Goal: Information Seeking & Learning: Find specific fact

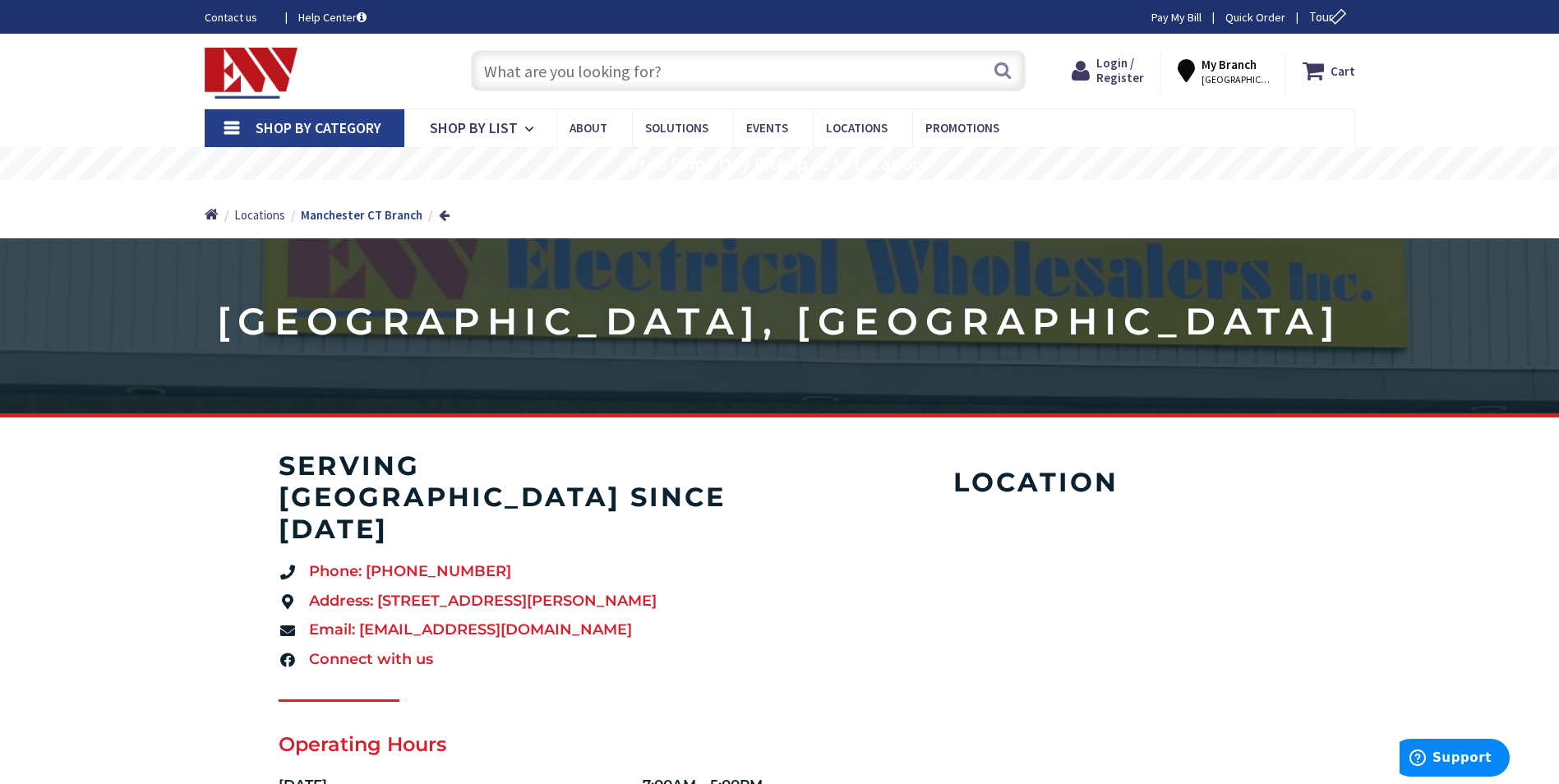
click at [545, 74] on input "text" at bounding box center [748, 70] width 555 height 41
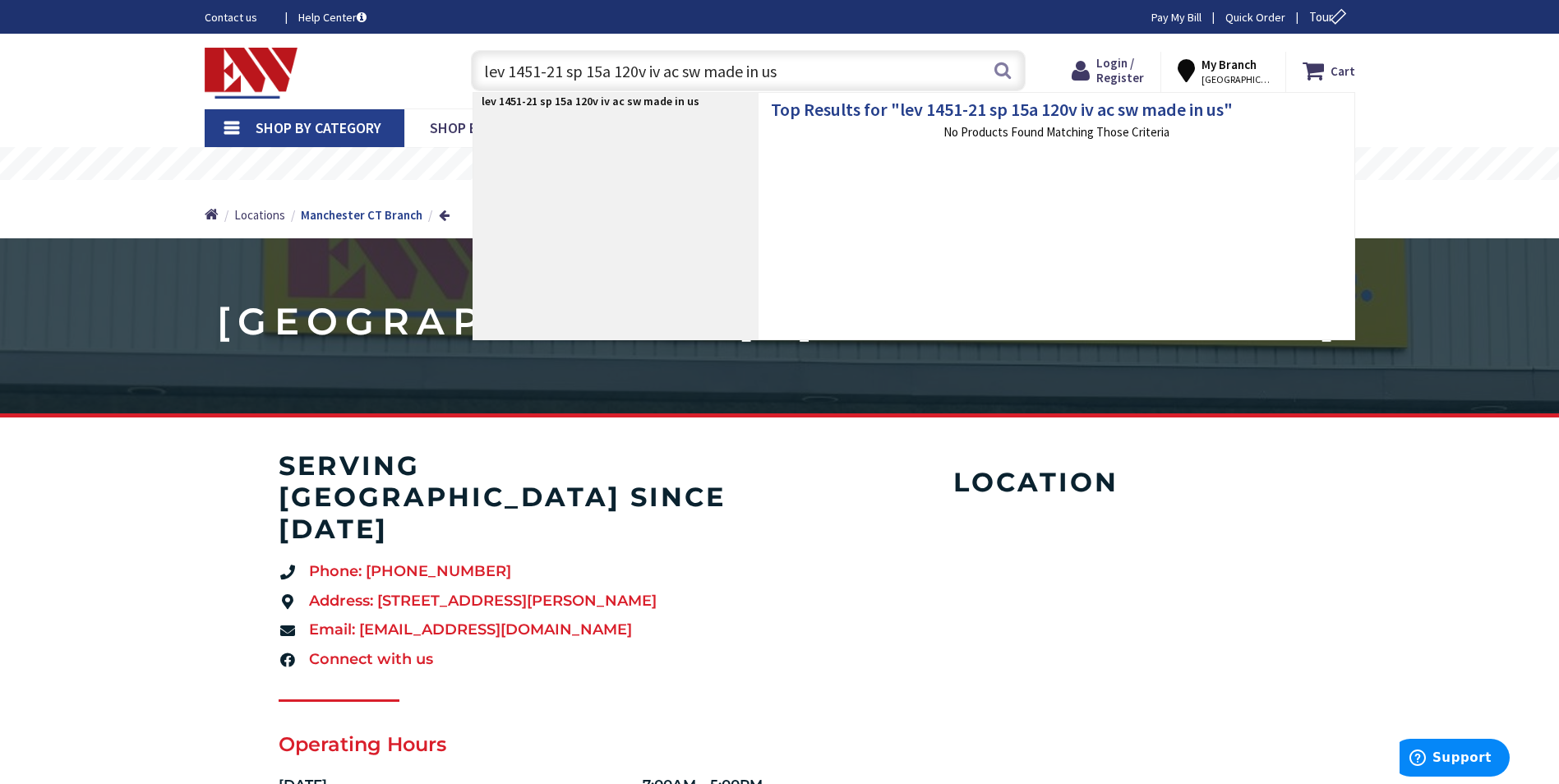
type input "lev 1451-21 sp 15a 120v iv ac sw made in usa"
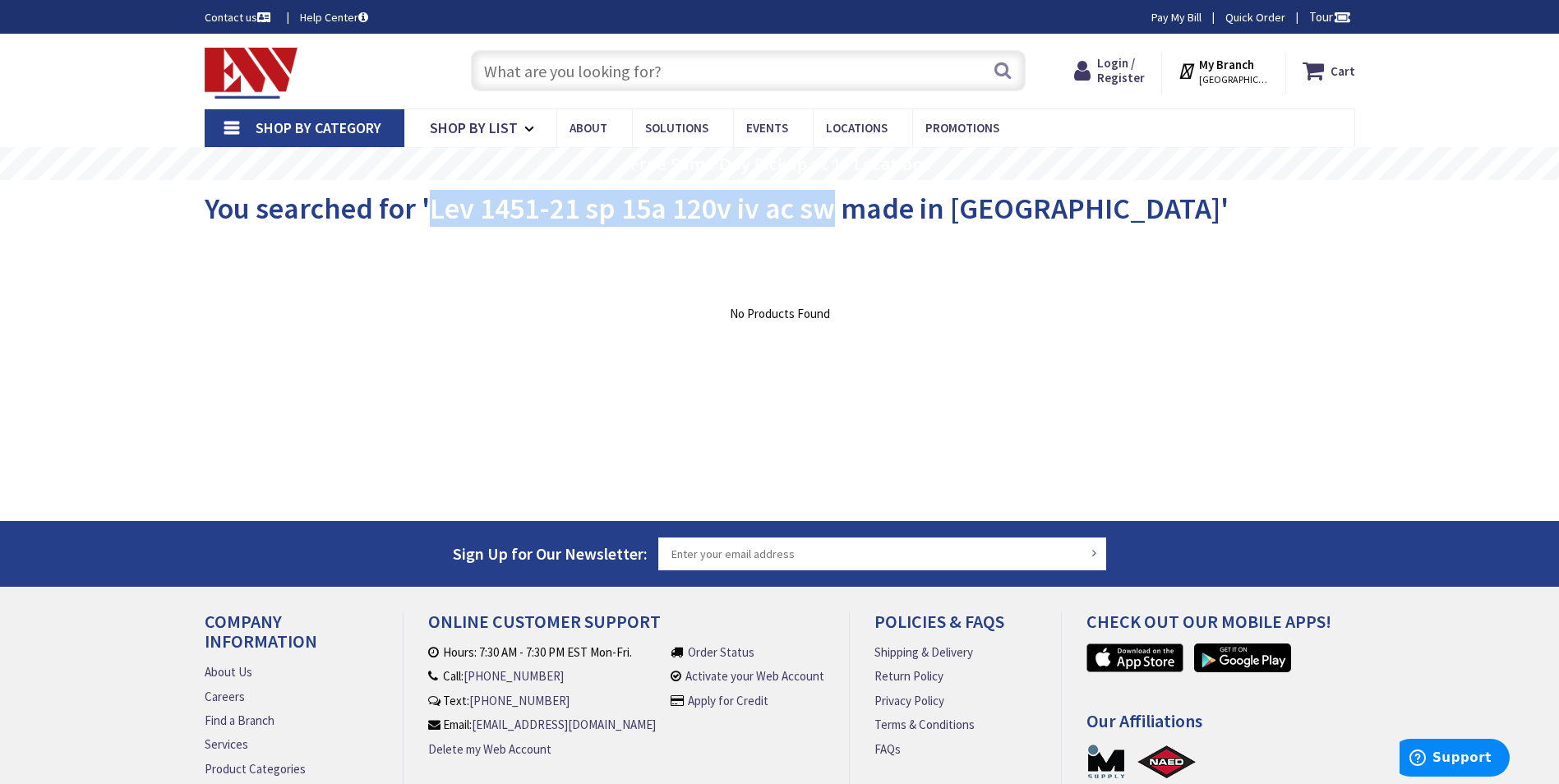
drag, startPoint x: 424, startPoint y: 214, endPoint x: 828, endPoint y: 200, distance: 404.2
click at [828, 200] on span "You searched for 'Lev 1451-21 sp 15a 120v iv ac sw made in usa'" at bounding box center [717, 207] width 1024 height 37
copy span "Lev 1451-21 sp 15a 120v iv ac sw"
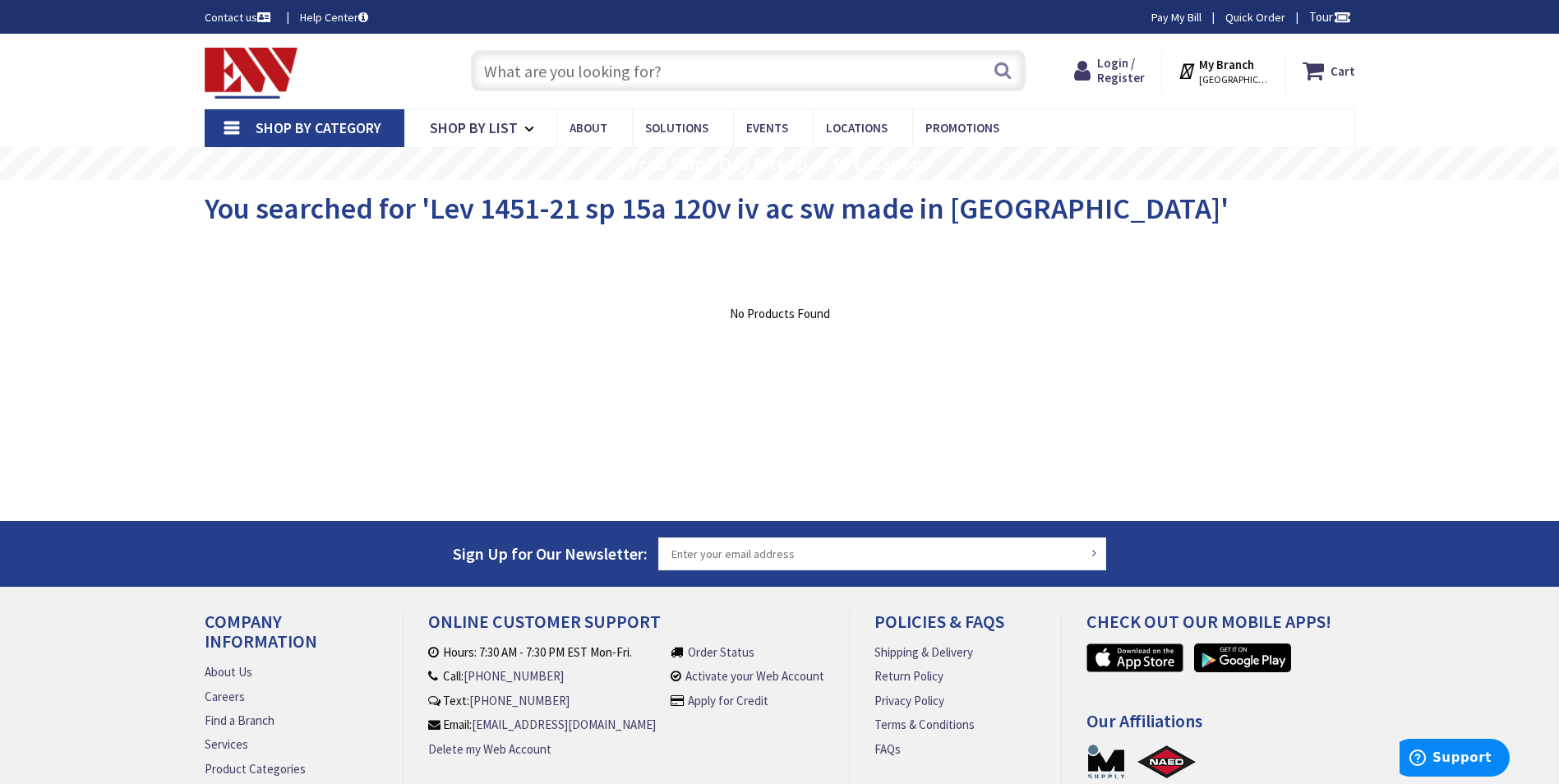
click at [760, 78] on input "text" at bounding box center [748, 70] width 555 height 41
paste input "Lev 1451-21 sp 15a 120v iv ac sw"
type input "Lev 1451-21 sp 15a 120v iv ac sw"
click at [1003, 81] on button "Search" at bounding box center [1002, 69] width 21 height 37
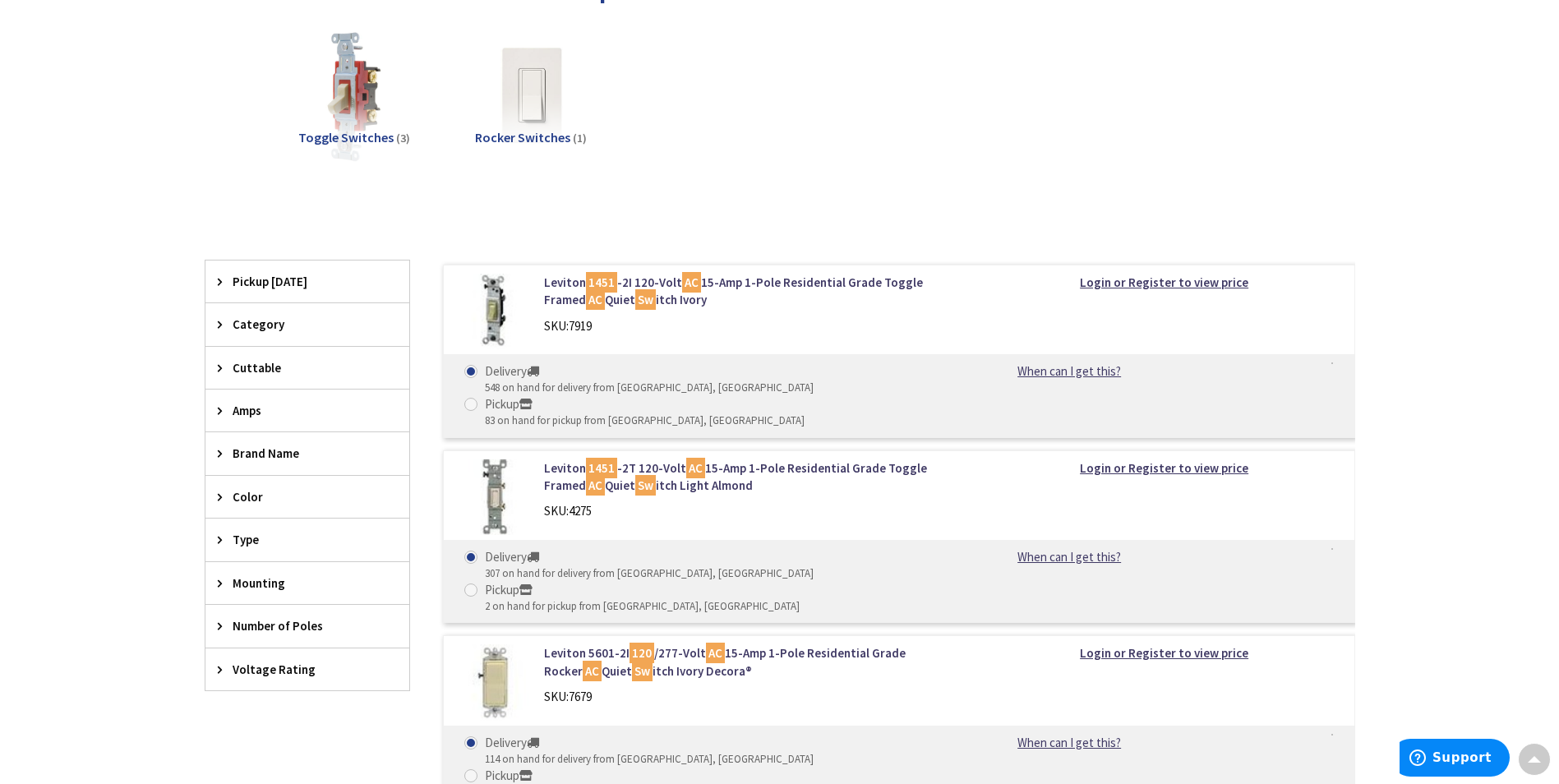
scroll to position [246, 0]
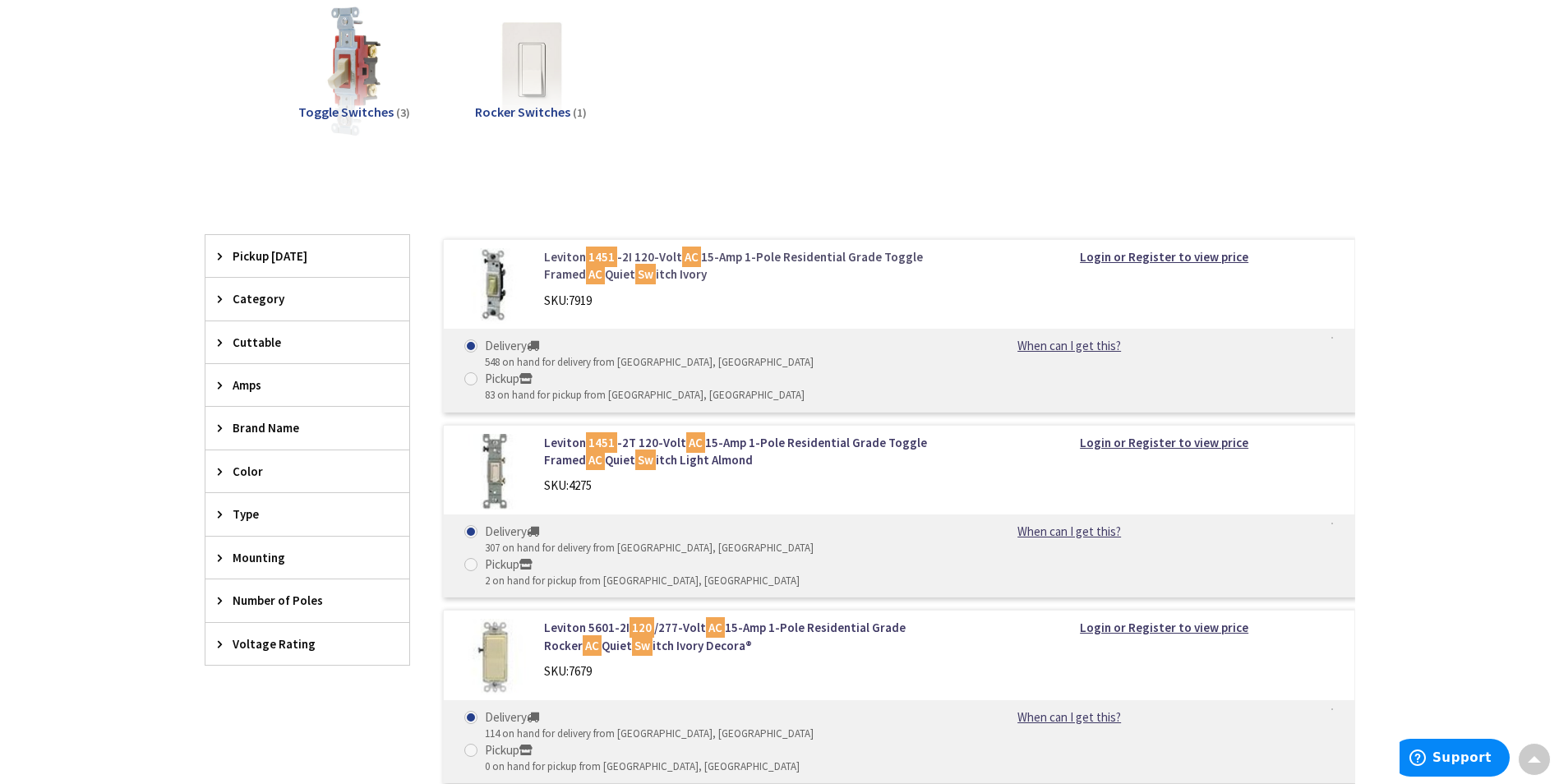
click at [655, 254] on link "Leviton 1451 -2I 120-Volt AC 15-Amp 1-Pole Residential Grade Toggle Framed AC Q…" at bounding box center [754, 265] width 419 height 35
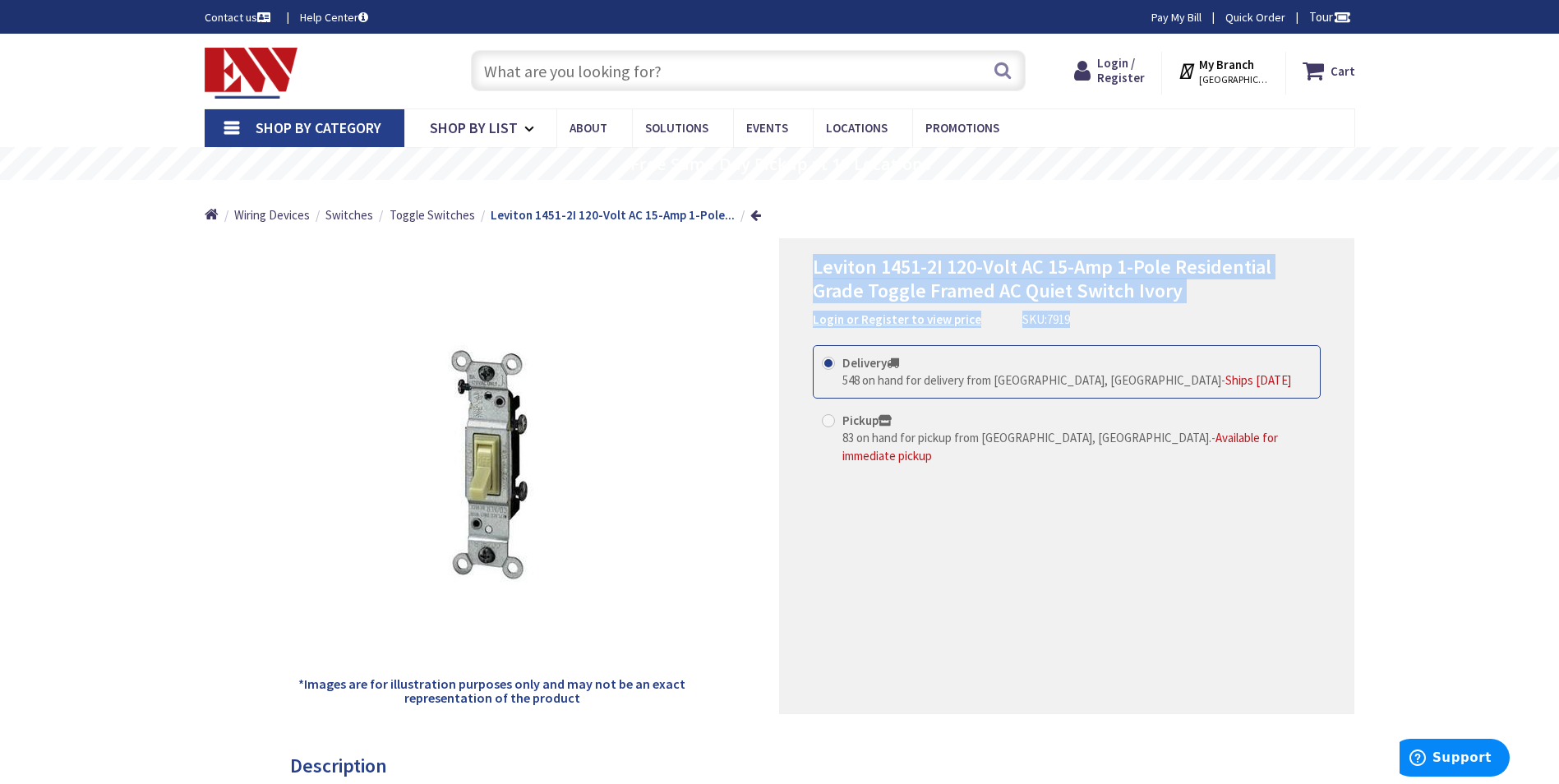
drag, startPoint x: 1103, startPoint y: 315, endPoint x: 798, endPoint y: 262, distance: 309.6
click at [798, 262] on div "Leviton 1451-2I 120-Volt AC 15-Amp 1-Pole Residential Grade Toggle Framed AC Qu…" at bounding box center [1067, 476] width 576 height 476
drag, startPoint x: 798, startPoint y: 262, endPoint x: 914, endPoint y: 266, distance: 116.1
copy div "Leviton 1451-2I 120-Volt AC 15-Amp 1-Pole Residential Grade Toggle Framed AC Qu…"
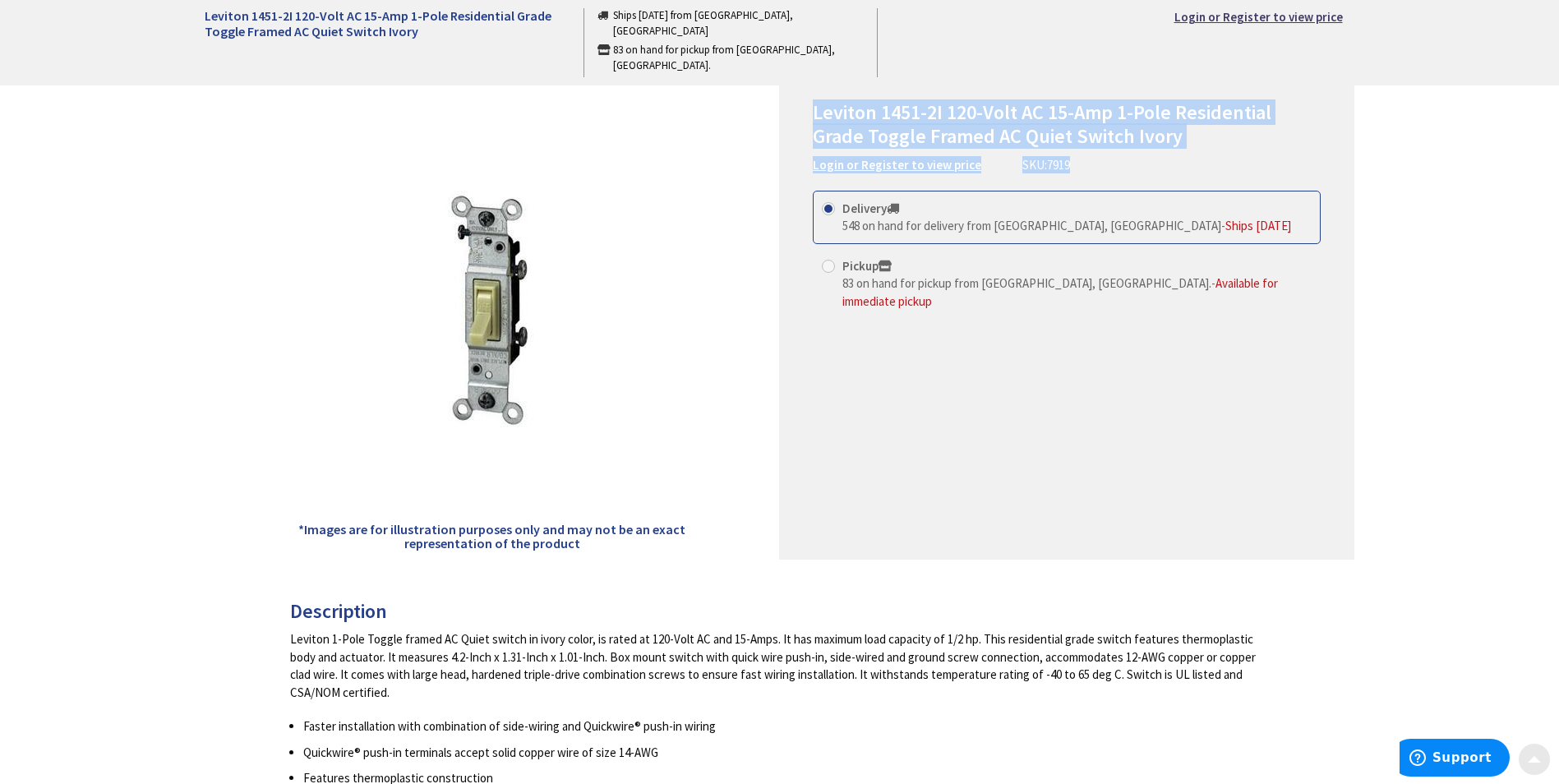
scroll to position [328, 0]
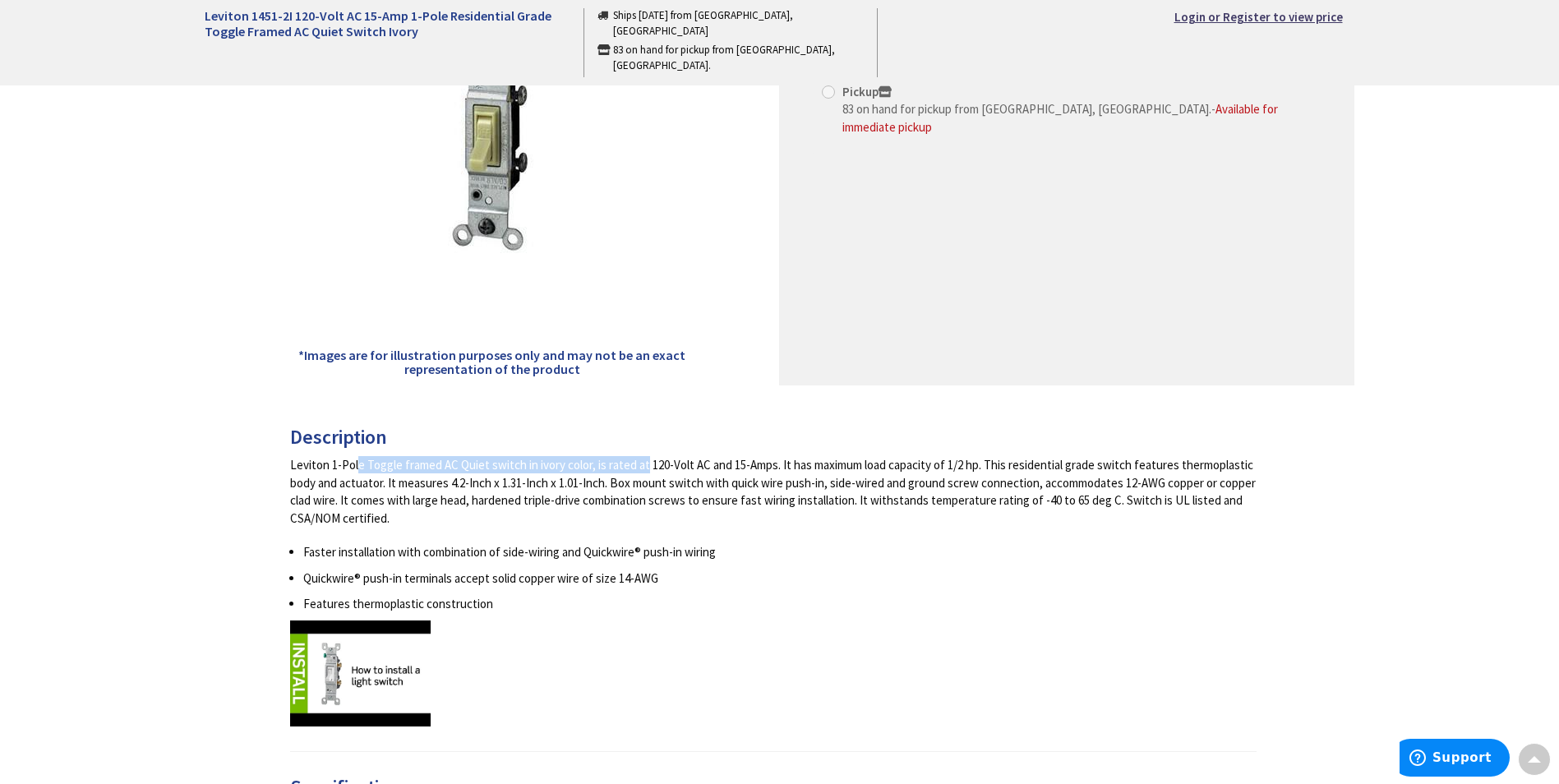
drag, startPoint x: 590, startPoint y: 471, endPoint x: 288, endPoint y: 465, distance: 302.1
drag, startPoint x: 288, startPoint y: 465, endPoint x: 308, endPoint y: 465, distance: 20.0
copy div "Leviton 1-Pole Toggle framed AC Quiet switch in ivory color"
drag, startPoint x: 431, startPoint y: 517, endPoint x: 288, endPoint y: 462, distance: 153.2
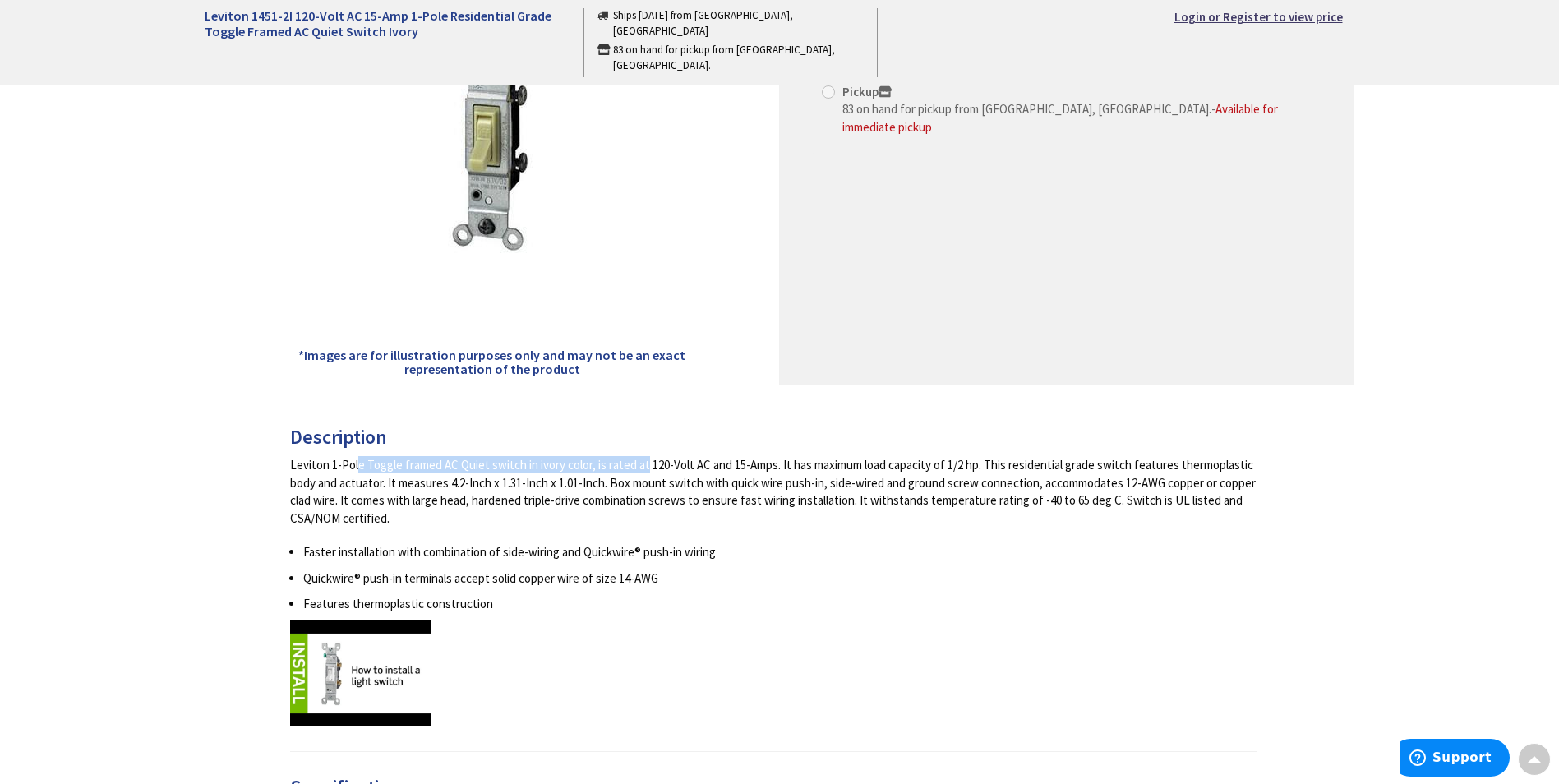
drag, startPoint x: 288, startPoint y: 462, endPoint x: 332, endPoint y: 467, distance: 44.3
copy div "Leviton 1-Pole Toggle framed AC Quiet switch in ivory color, is rated at 120-Vo…"
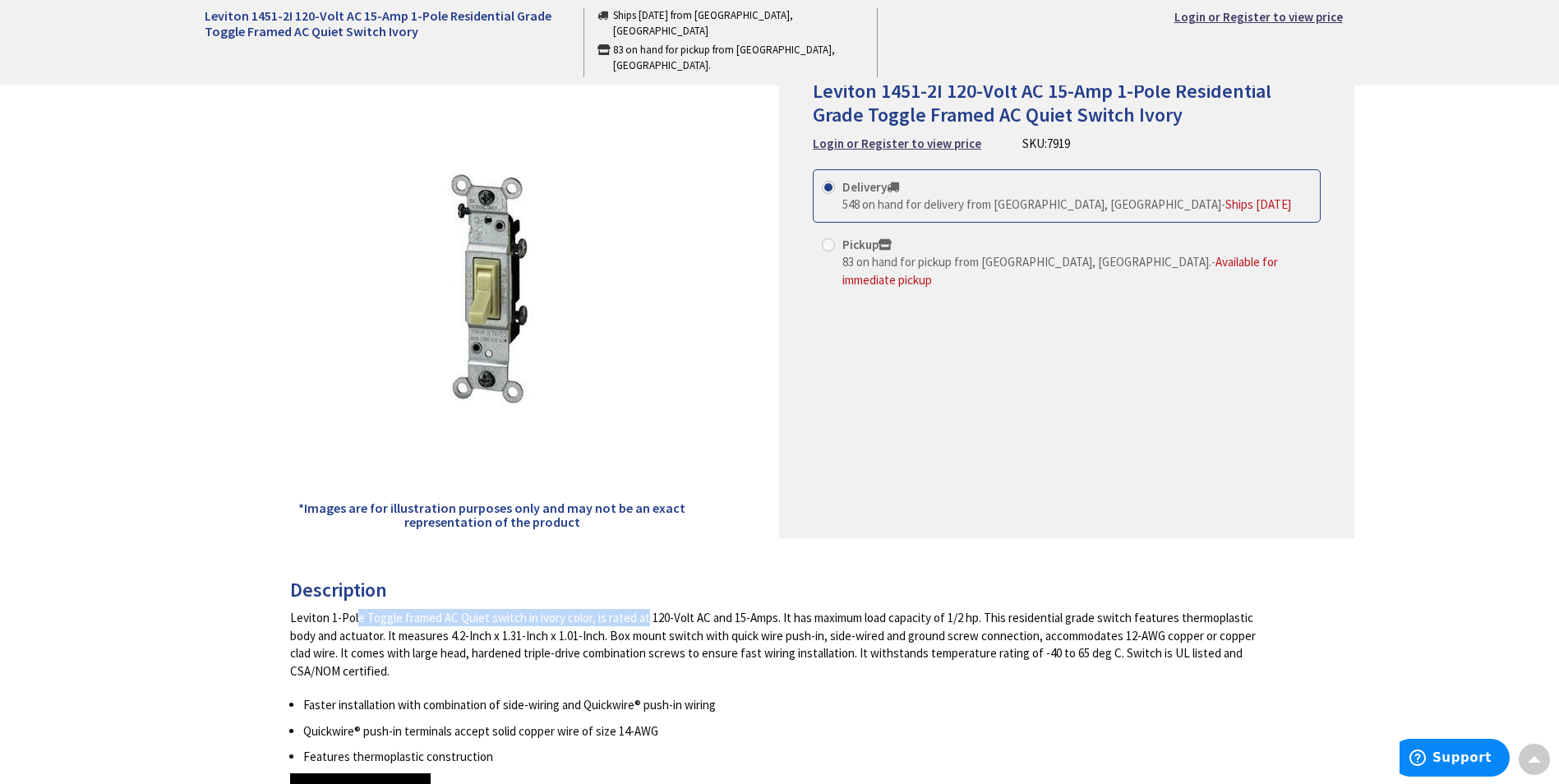
scroll to position [0, 0]
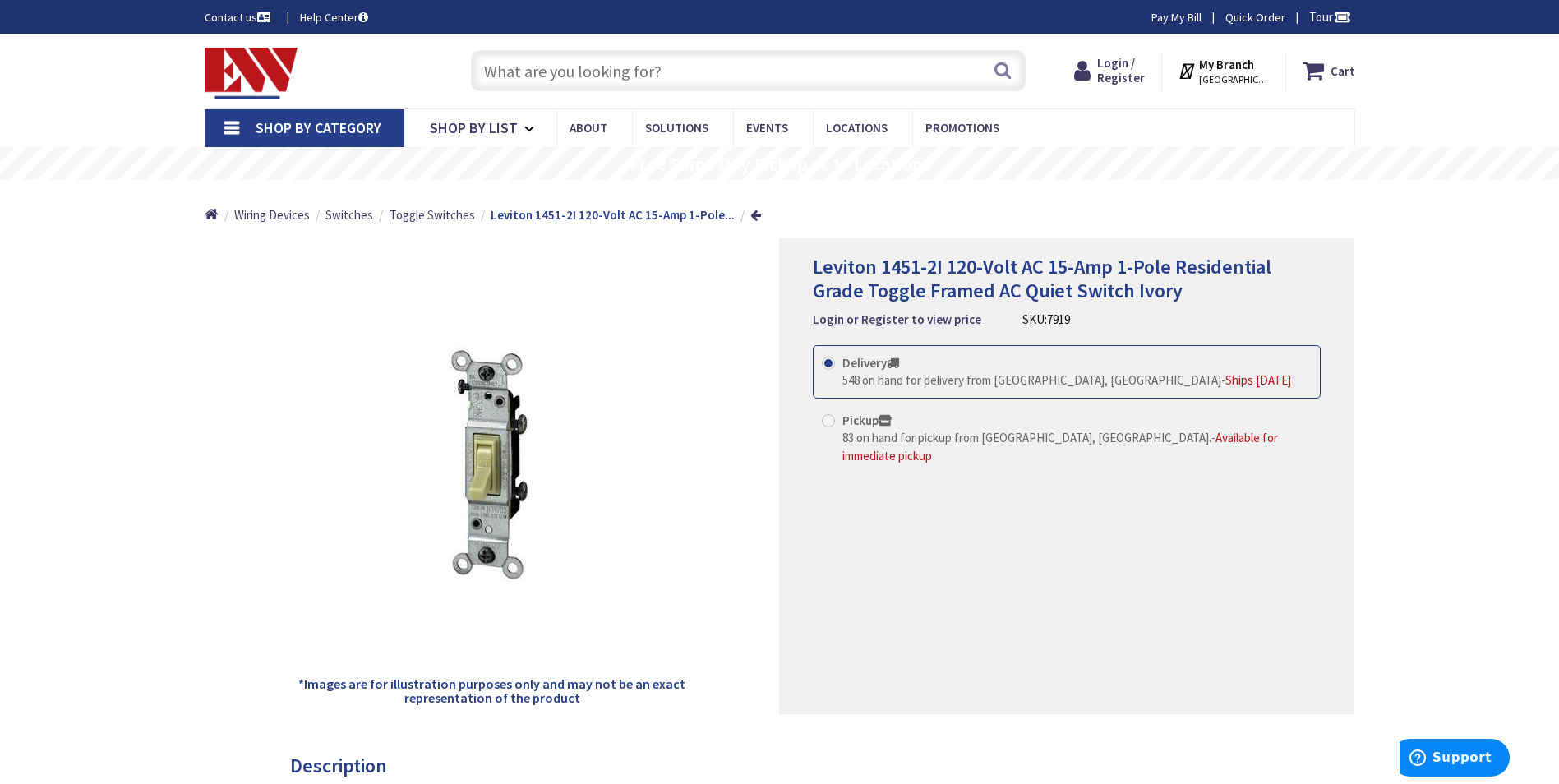
click at [632, 69] on input "text" at bounding box center [748, 70] width 555 height 41
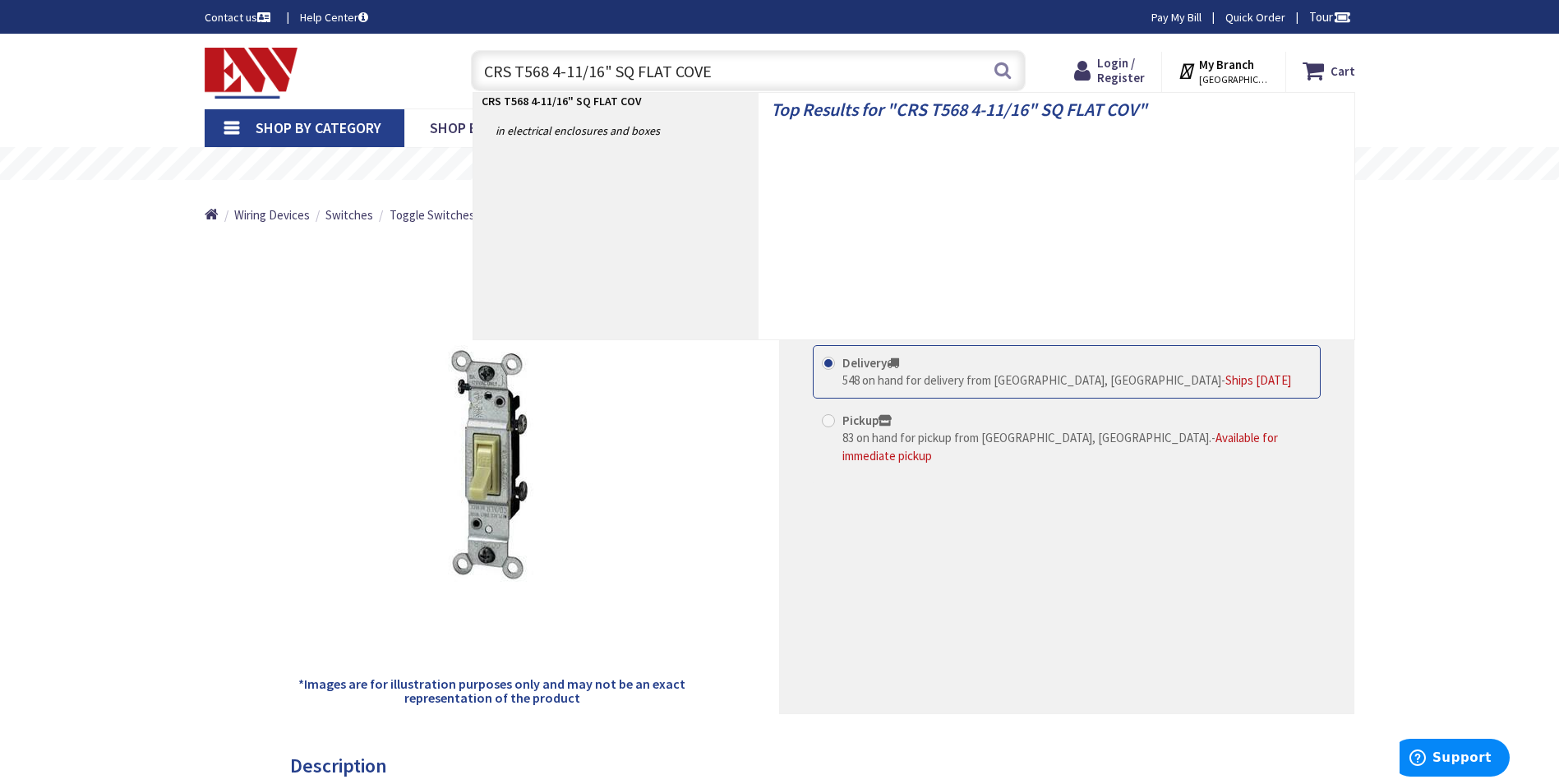
type input "CRS T568 4-11/16" SQ FLAT COVER"
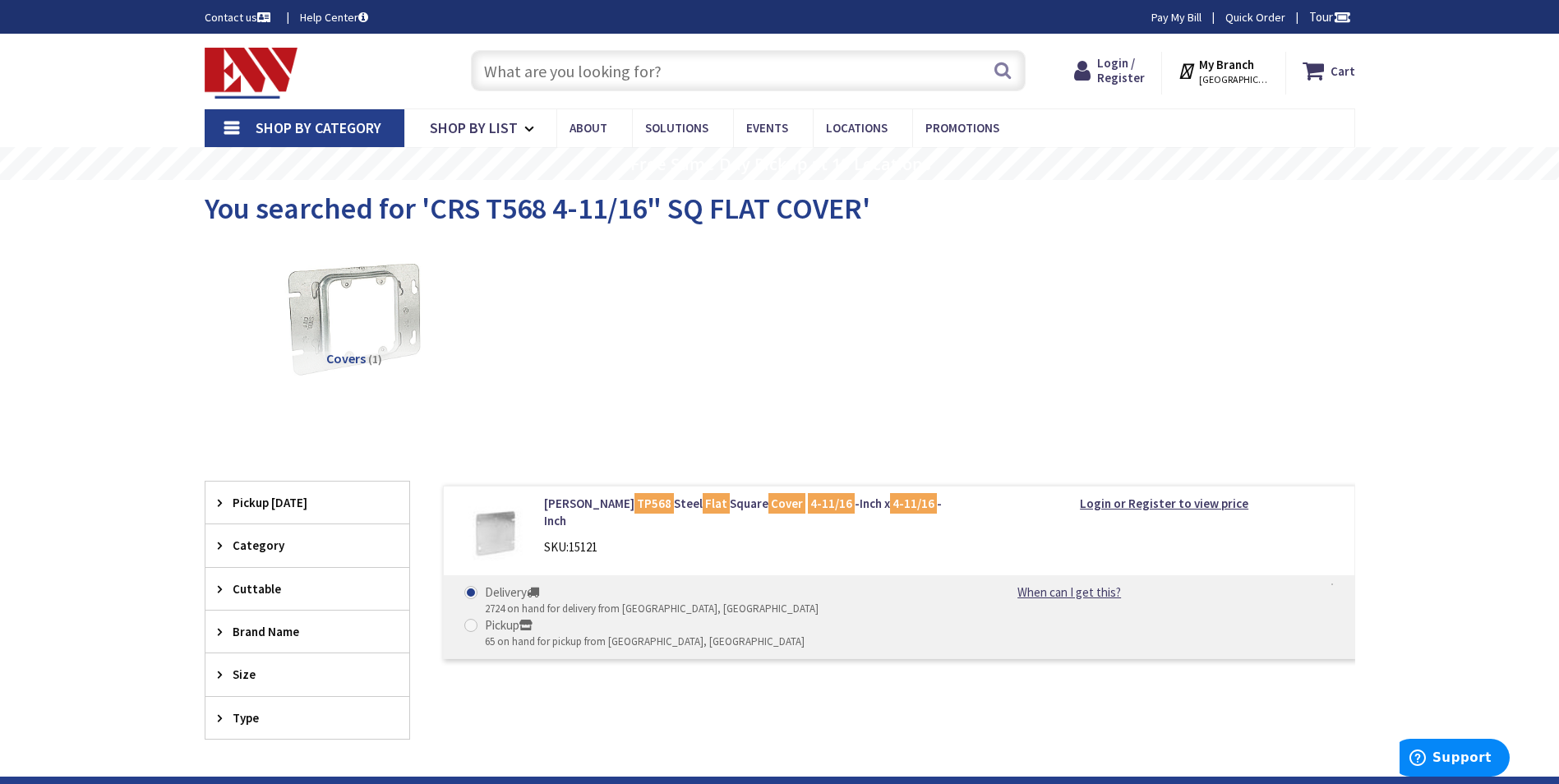
click at [336, 330] on img at bounding box center [354, 317] width 148 height 148
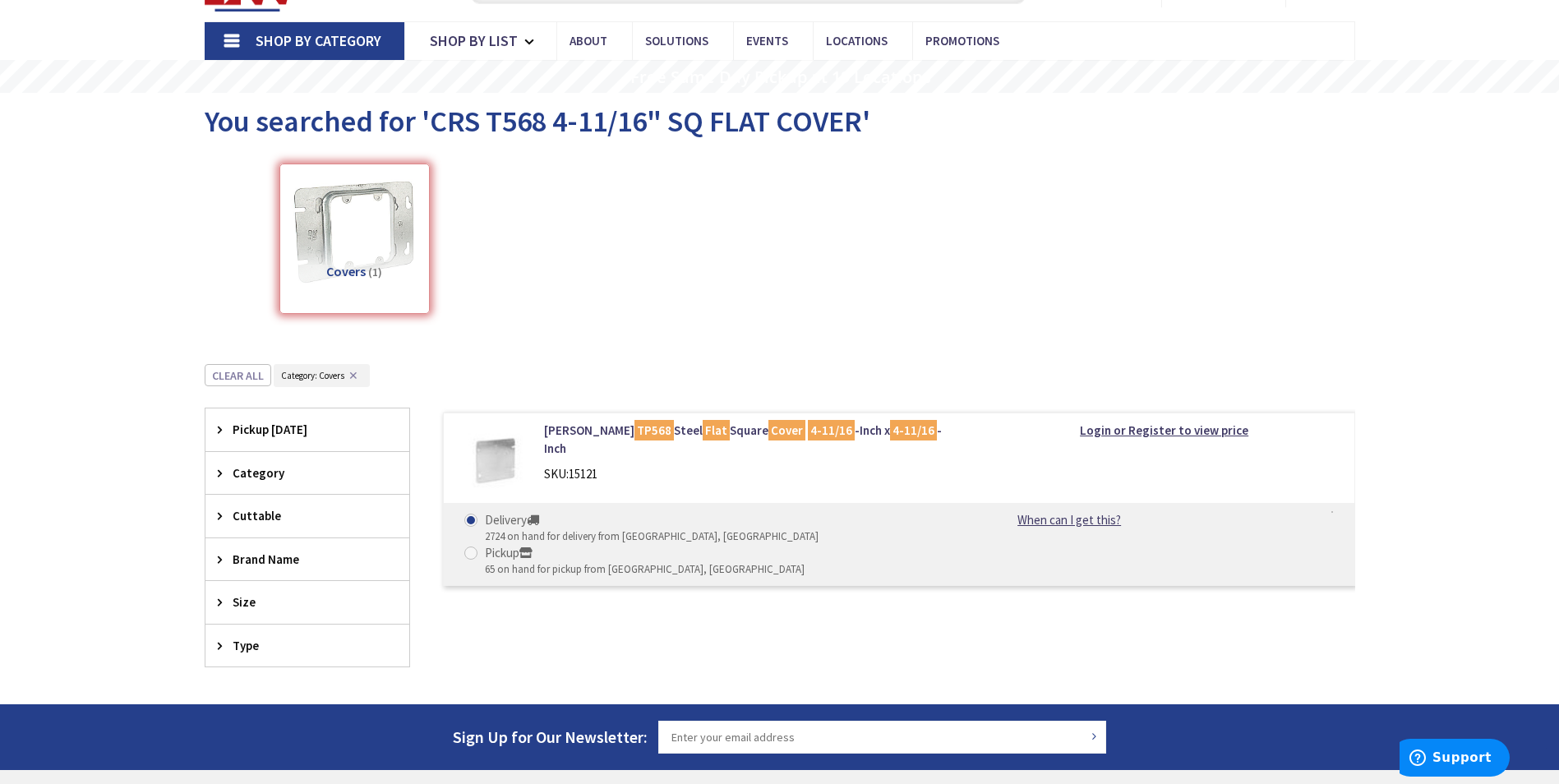
scroll to position [393, 0]
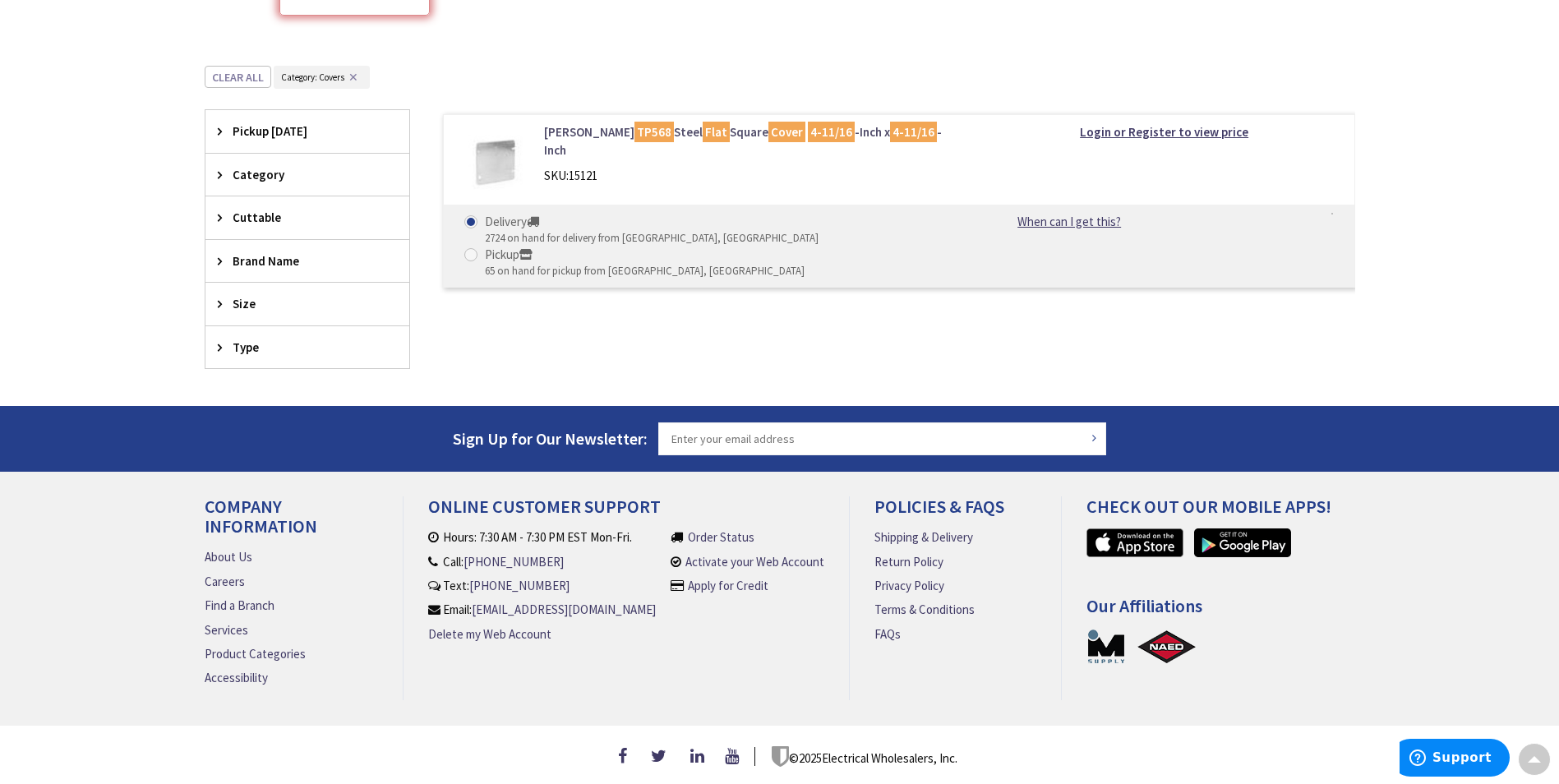
click at [890, 122] on mark "4-11/16" at bounding box center [913, 132] width 47 height 21
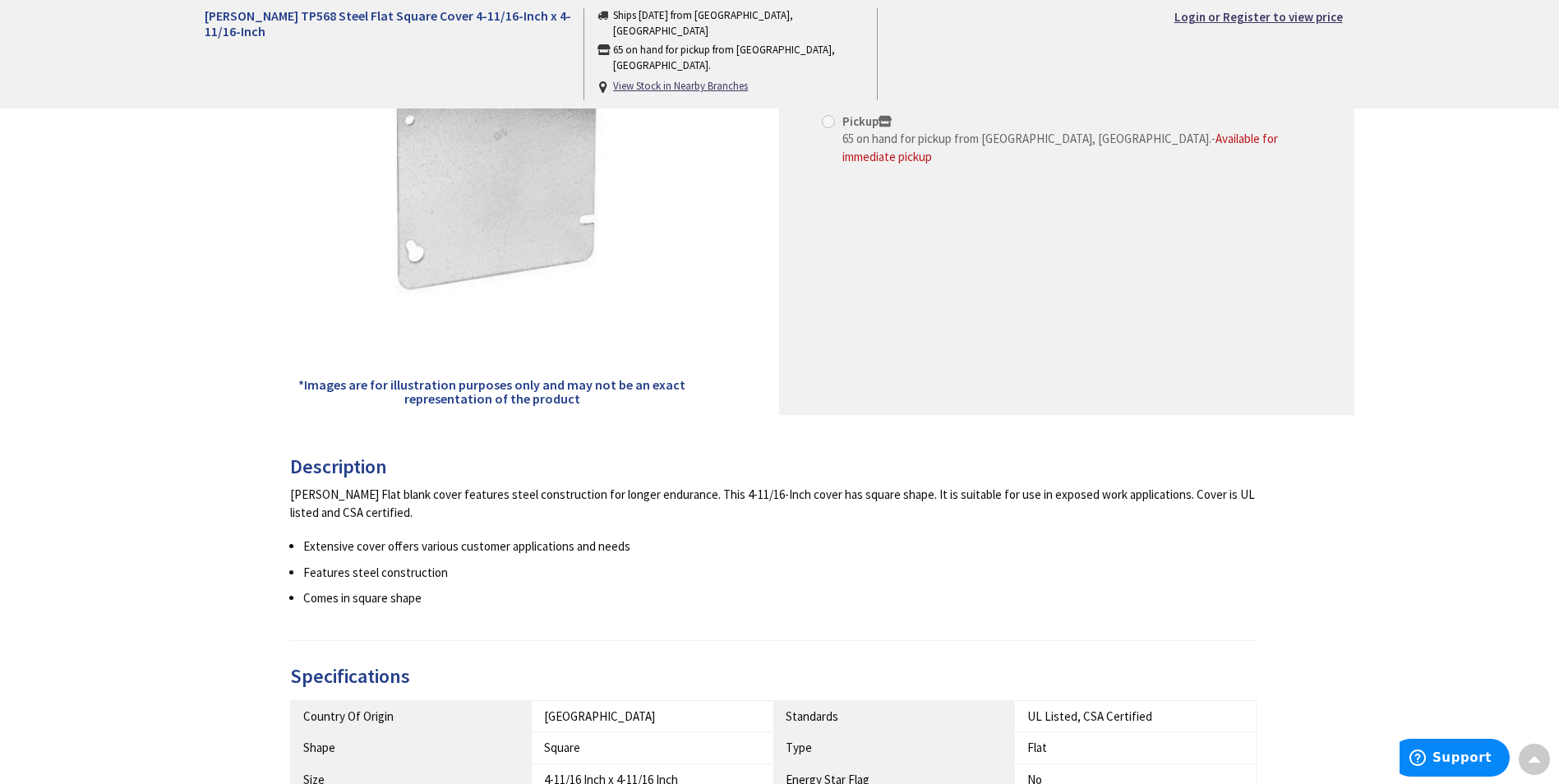
scroll to position [328, 0]
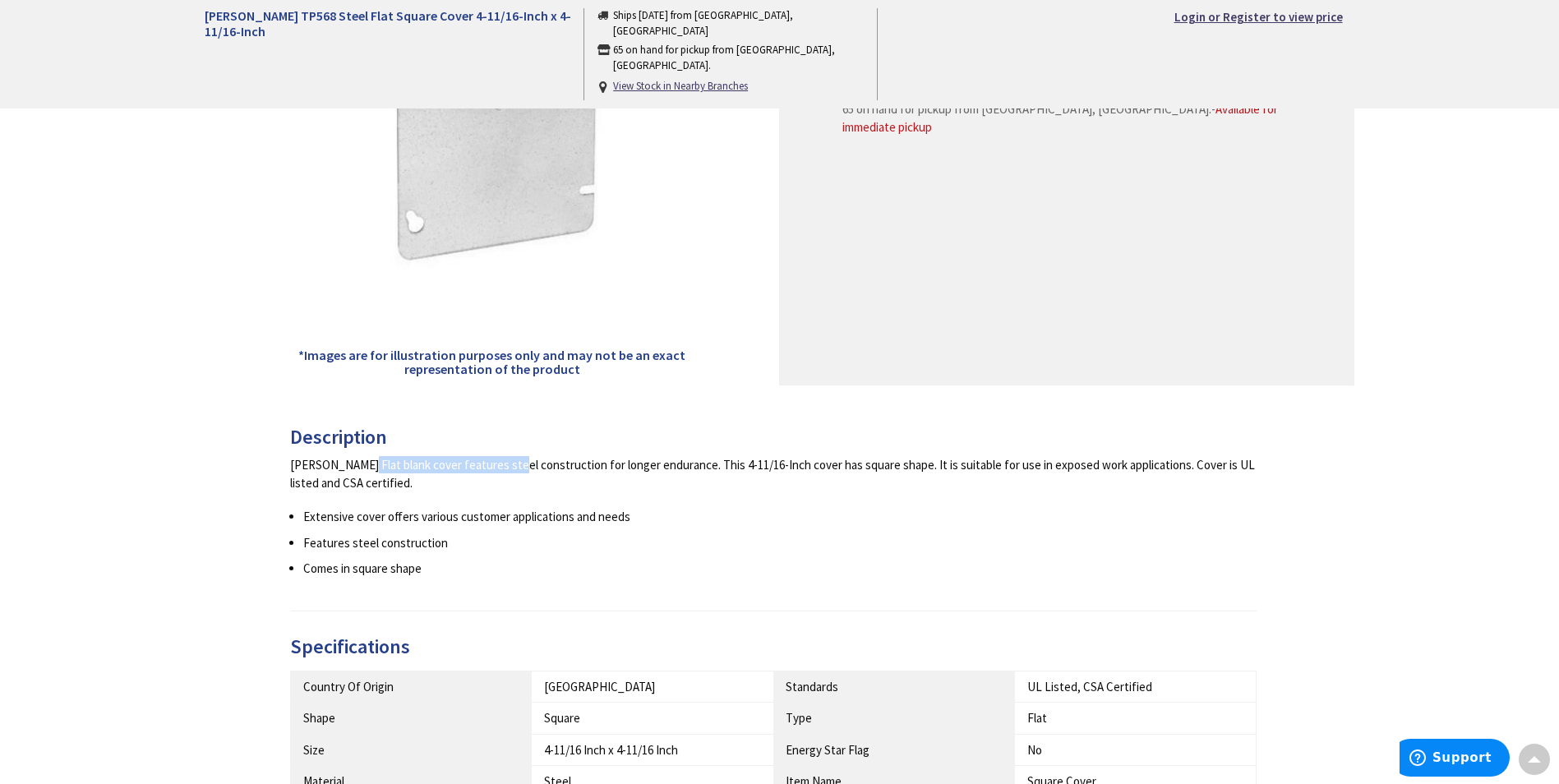
drag, startPoint x: 288, startPoint y: 466, endPoint x: 445, endPoint y: 463, distance: 157.0
click at [445, 463] on div "Description [PERSON_NAME] Flat blank cover features steel construction for long…" at bounding box center [780, 766] width 1175 height 679
copy div "[PERSON_NAME] Flat blank cover"
drag, startPoint x: 718, startPoint y: 463, endPoint x: 878, endPoint y: 459, distance: 160.0
click at [878, 459] on div "[PERSON_NAME] Flat blank cover features steel construction for longer endurance…" at bounding box center [774, 473] width 967 height 35
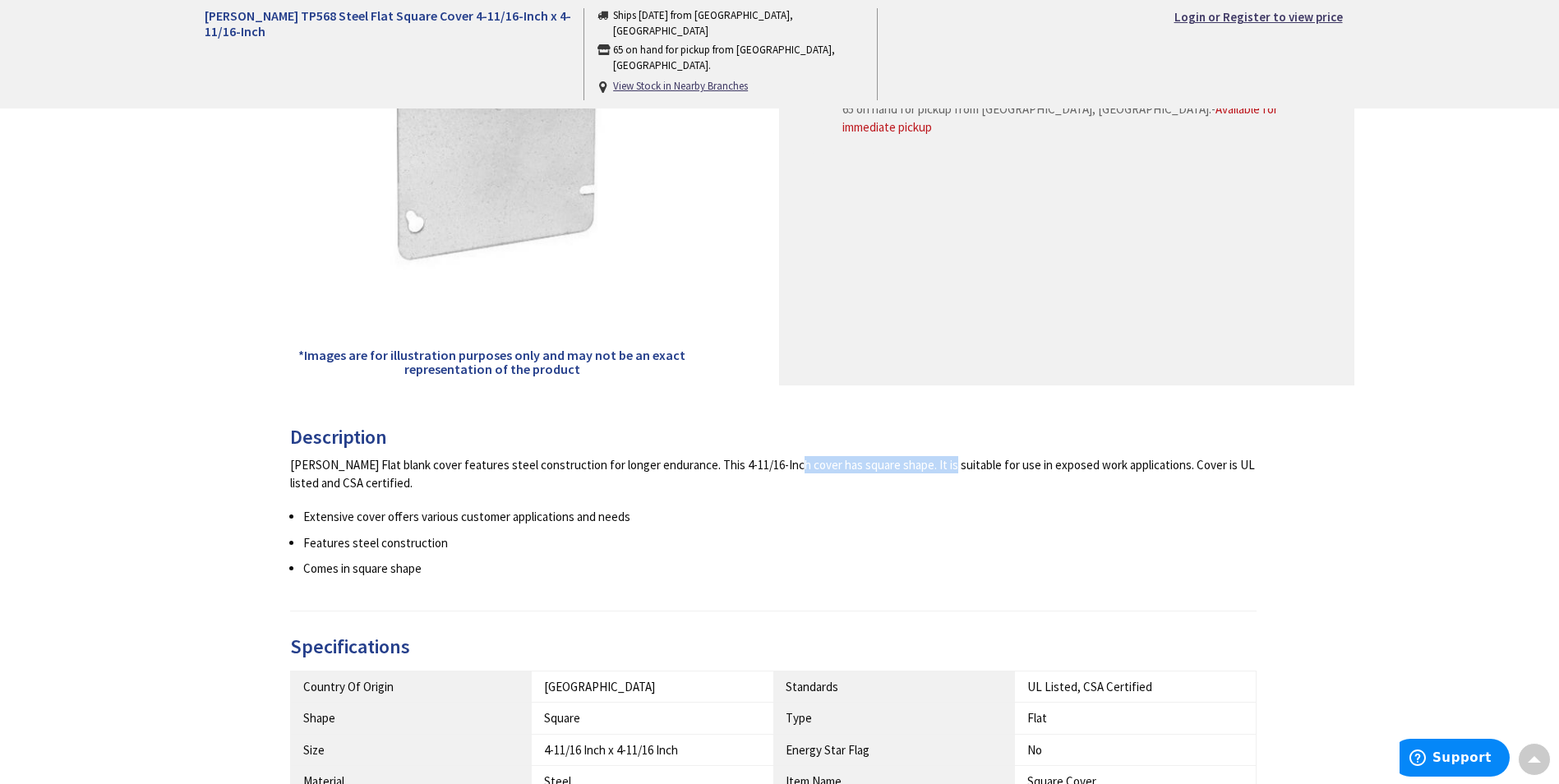
drag, startPoint x: 878, startPoint y: 459, endPoint x: 858, endPoint y: 461, distance: 20.1
copy div "4-11/16-Inch cover has square"
drag, startPoint x: 495, startPoint y: 491, endPoint x: 273, endPoint y: 469, distance: 223.1
click at [273, 469] on div "Description [PERSON_NAME] Flat blank cover features steel construction for long…" at bounding box center [780, 766] width 1175 height 679
drag, startPoint x: 273, startPoint y: 469, endPoint x: 346, endPoint y: 473, distance: 73.1
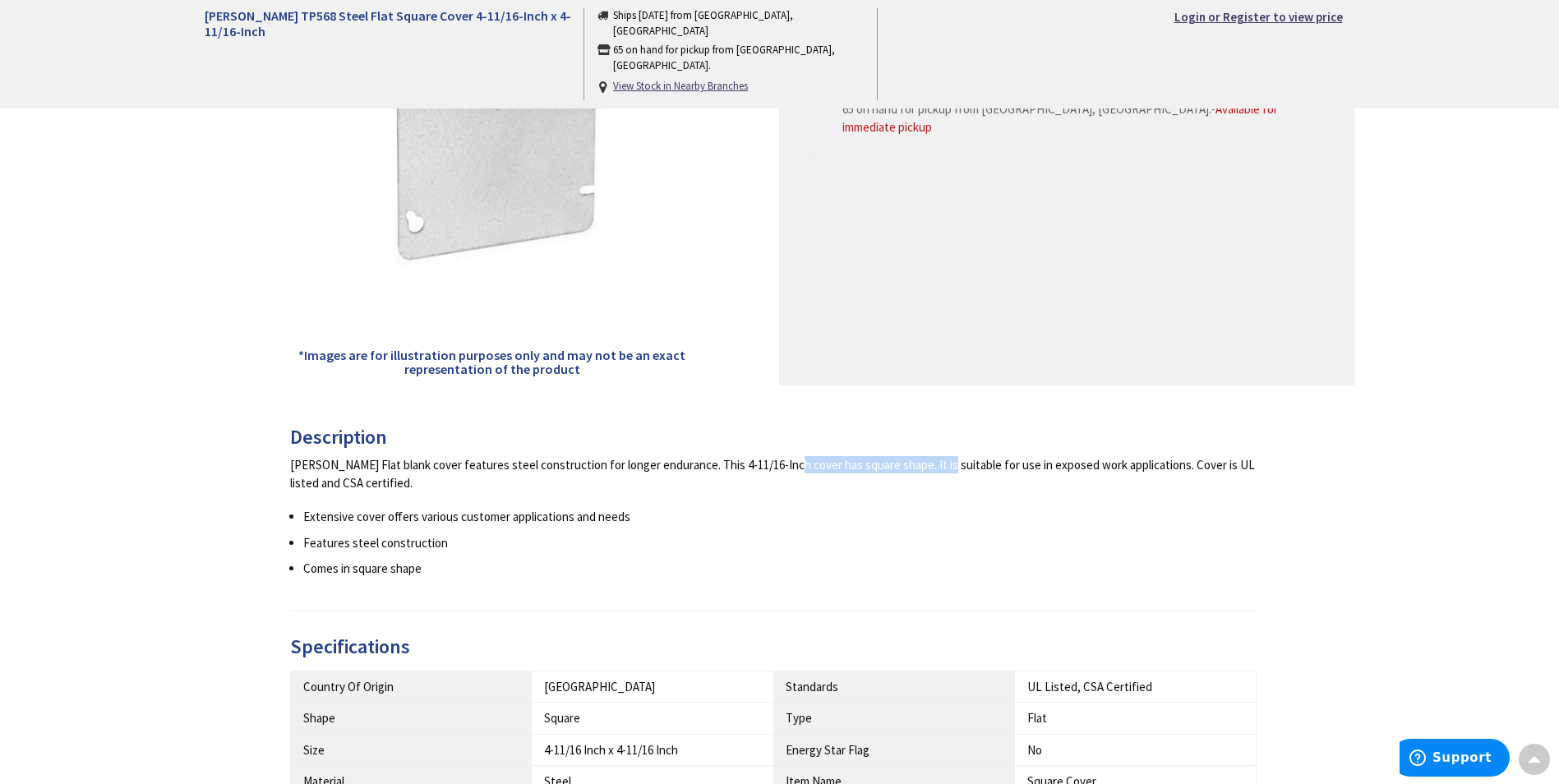
copy div "[PERSON_NAME] Flat blank cover features steel construction for longer endurance…"
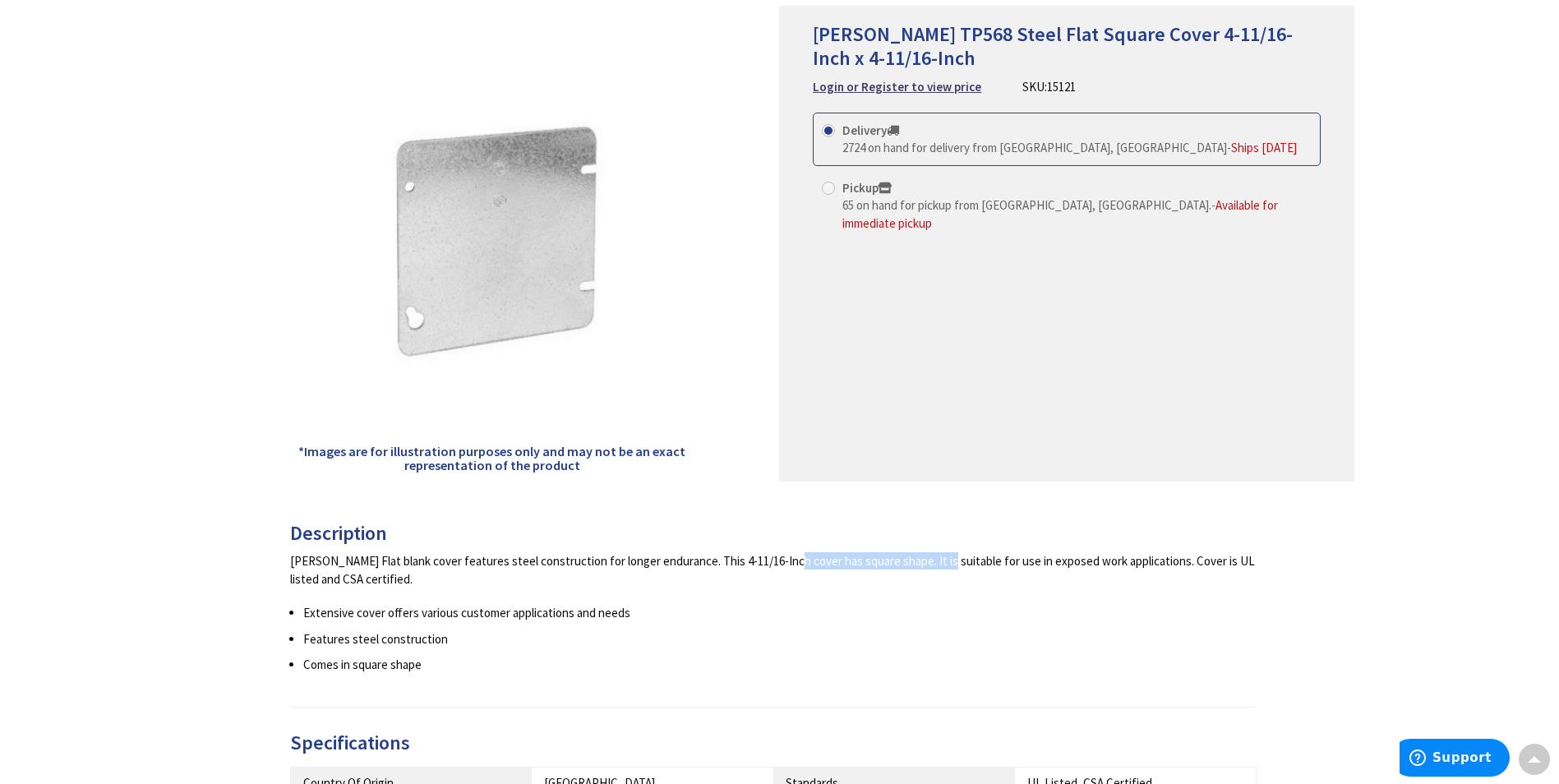
scroll to position [0, 0]
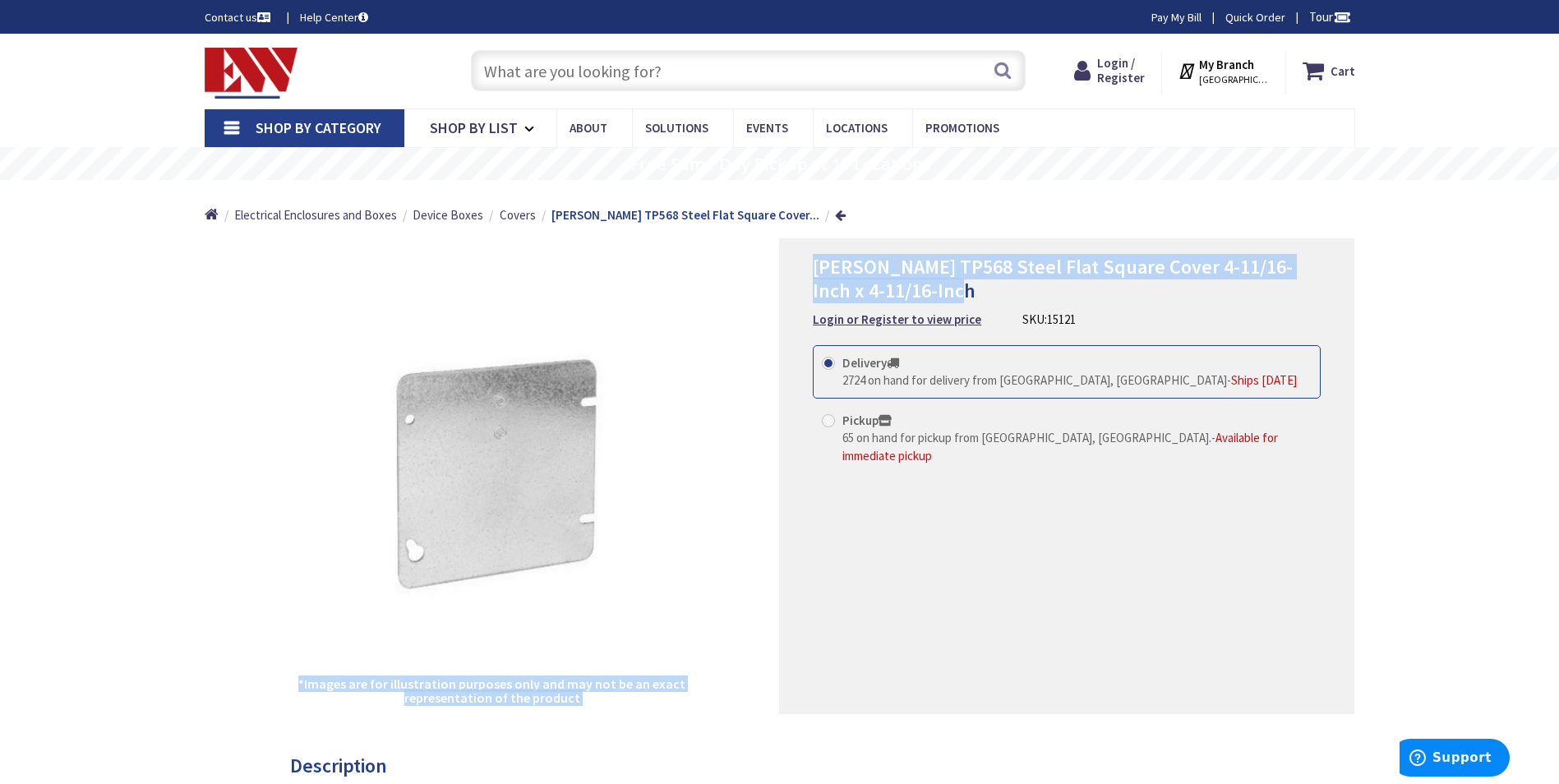
drag, startPoint x: 916, startPoint y: 287, endPoint x: 762, endPoint y: 285, distance: 154.0
click at [762, 285] on div "*Images are for illustration purposes only and may not be an exact representati…" at bounding box center [780, 476] width 1151 height 476
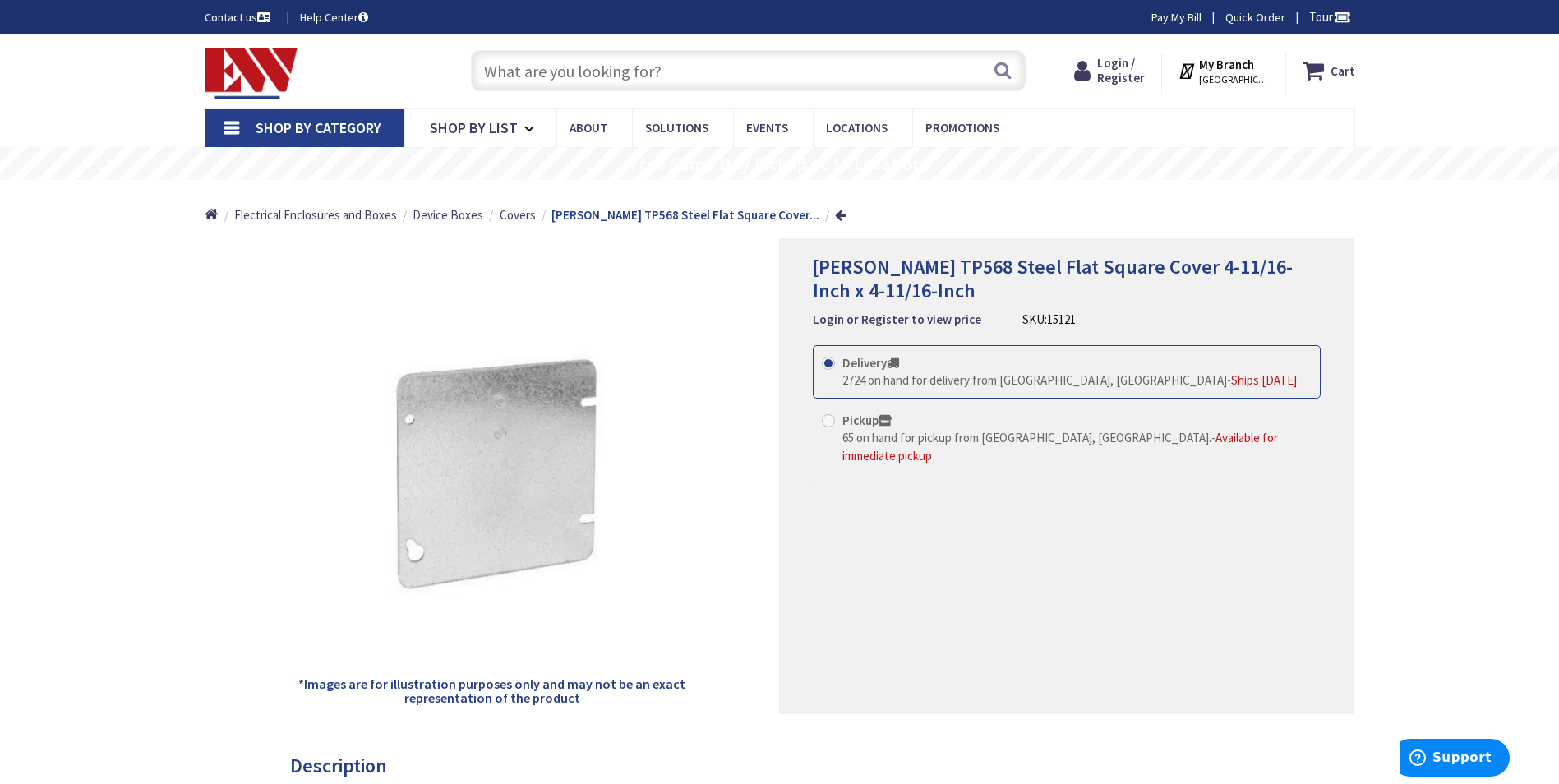
click at [1096, 331] on div "[PERSON_NAME] TP568 Steel Flat Square Cover 4-11/16-Inch x 4-11/16-Inch Login o…" at bounding box center [1067, 476] width 576 height 476
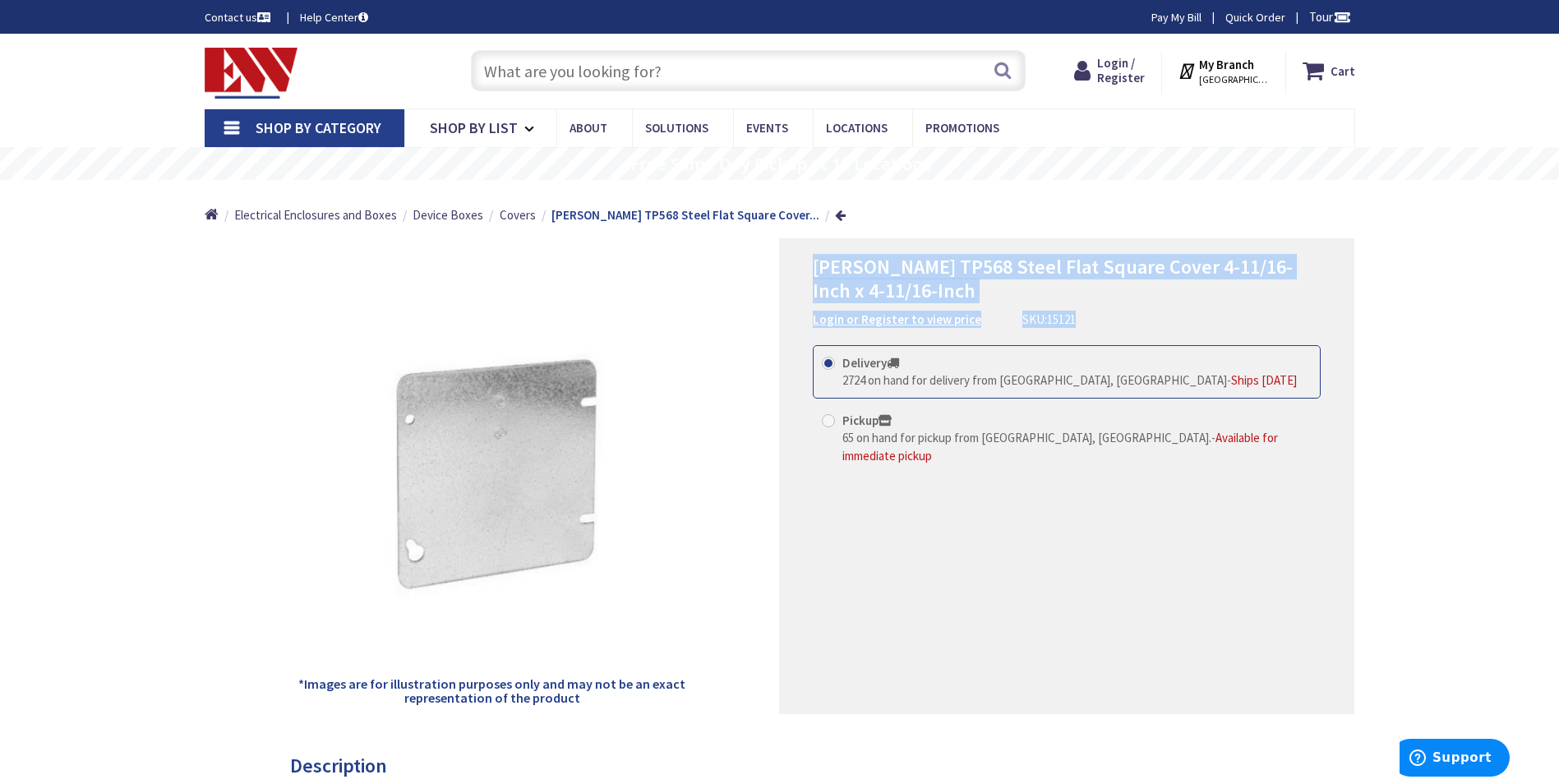
drag, startPoint x: 1096, startPoint y: 323, endPoint x: 809, endPoint y: 277, distance: 290.7
click at [809, 277] on div "[PERSON_NAME] TP568 Steel Flat Square Cover 4-11/16-Inch x 4-11/16-Inch Login o…" at bounding box center [1067, 476] width 576 height 476
copy div "[PERSON_NAME] TP568 Steel Flat Square Cover 4-11/16-Inch x 4-11/16-Inch Login o…"
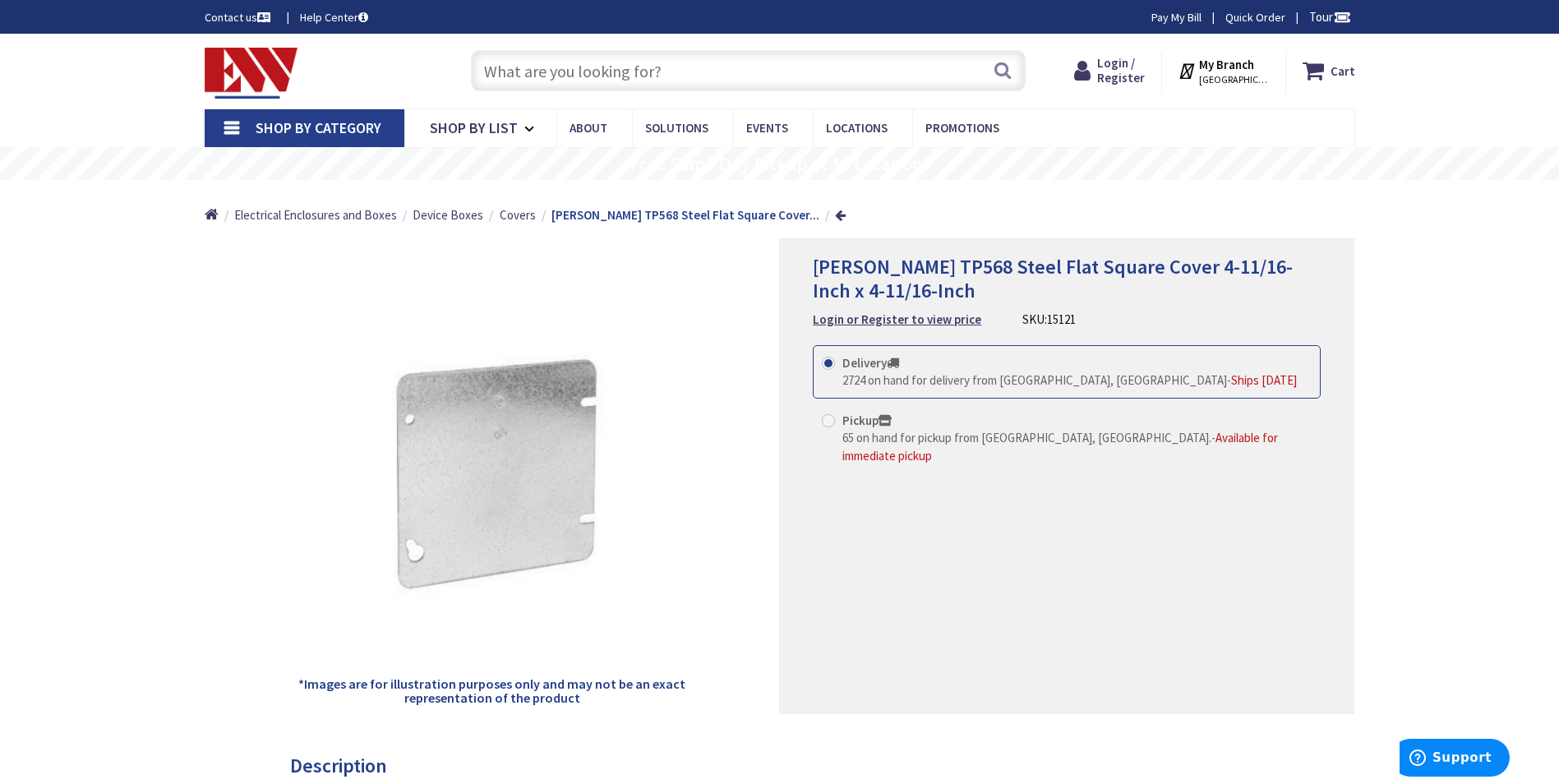
click at [527, 69] on input "text" at bounding box center [748, 70] width 555 height 41
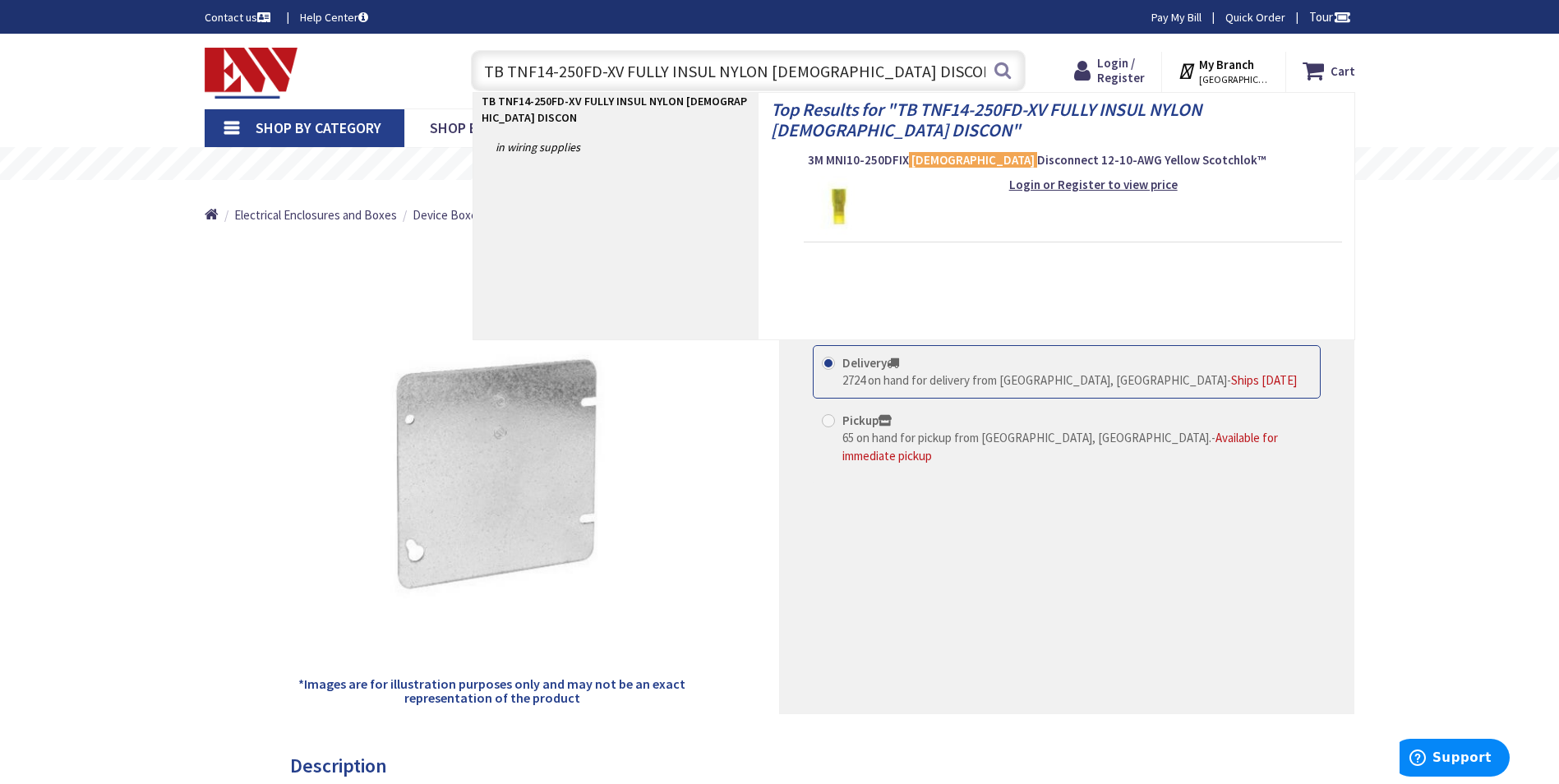
drag, startPoint x: 896, startPoint y: 63, endPoint x: 716, endPoint y: 48, distance: 180.6
click at [716, 48] on div "TB TNF14-250FD-XV FULLY INSUL NYLON [DEMOGRAPHIC_DATA] DISCON TB TNF14-250FD-XV…" at bounding box center [744, 69] width 563 height 52
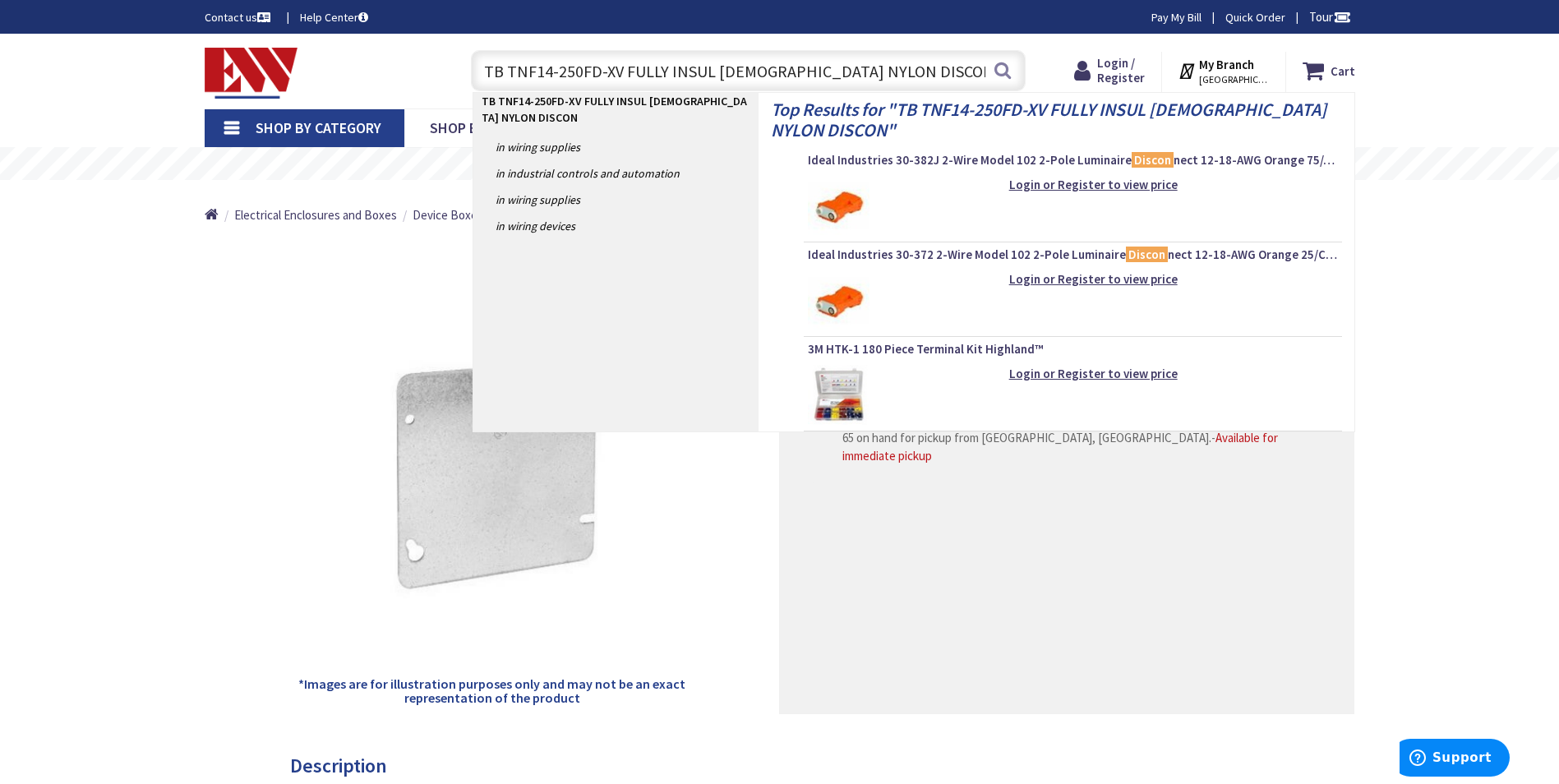
drag, startPoint x: 817, startPoint y: 73, endPoint x: 772, endPoint y: 68, distance: 45.3
click at [772, 68] on input "TB TNF14-250FD-XV FULLY INSUL [DEMOGRAPHIC_DATA] NYLON DISCON" at bounding box center [748, 70] width 555 height 41
click at [710, 75] on input "TB TNF14-250FD-XV FULLY INSUL FEMALE DISCON" at bounding box center [748, 70] width 555 height 41
paste input "NYLON"
click at [712, 72] on input "TB TNF14-250FD-XV FULLY INSULNYLON FEMALE DISCON" at bounding box center [748, 70] width 555 height 41
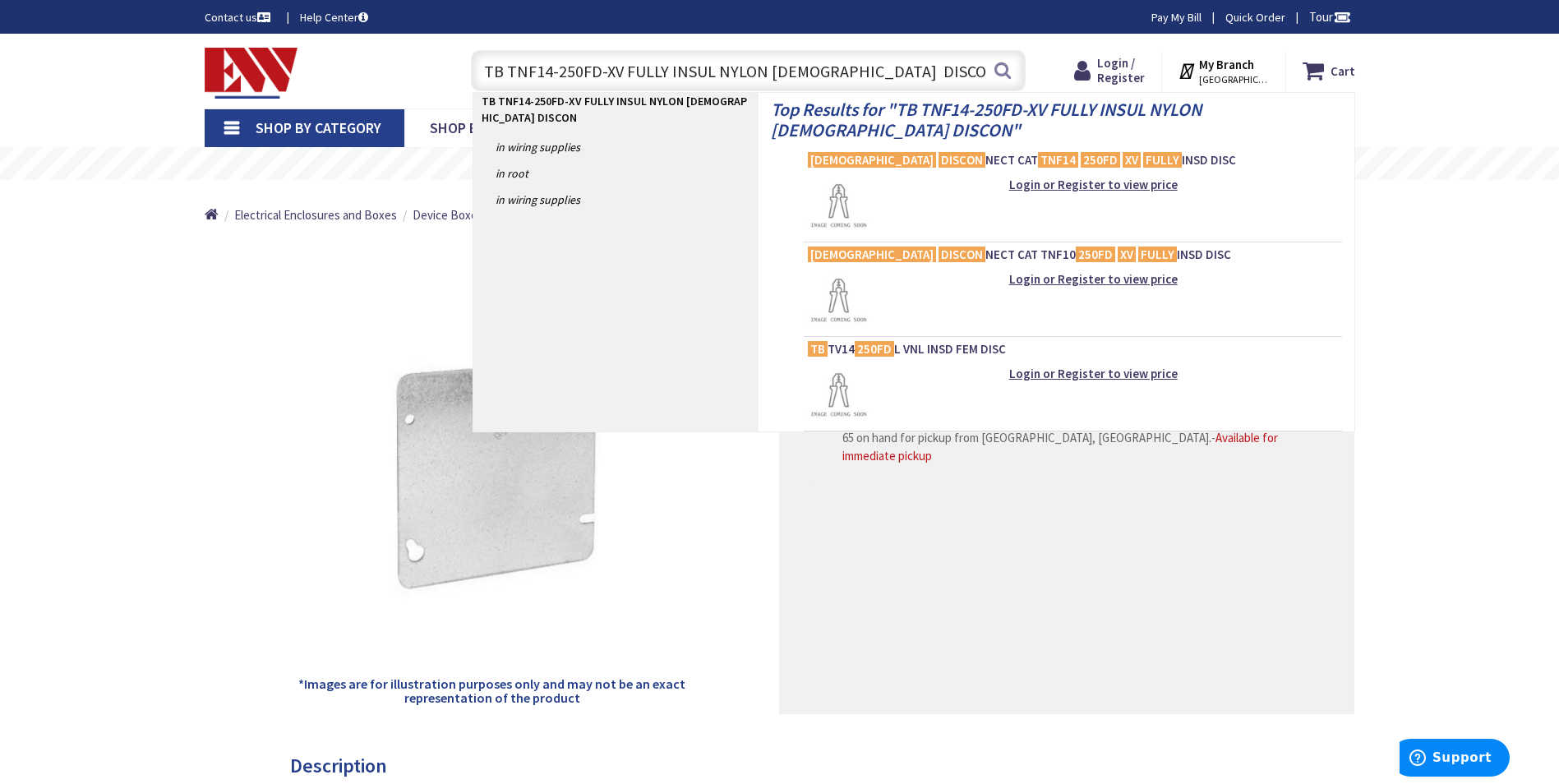
type input "TB TNF14-250FD-XV FULLY INSUL NYLON FEMALE DISCON"
click at [1022, 150] on div "Top Results for " TB TNF14-250FD-XV FULLY INSUL NYLON FEMALE DISCON " FEMALE DI…" at bounding box center [1056, 262] width 596 height 338
click at [1081, 152] on mark "250FD" at bounding box center [1100, 160] width 39 height 21
click at [905, 158] on span "FEMALE DISCON NECT CAT TNF14 250FD XV FULLY INSD DISC" at bounding box center [1073, 160] width 530 height 16
click at [845, 160] on mark "FEMALE" at bounding box center [872, 160] width 128 height 21
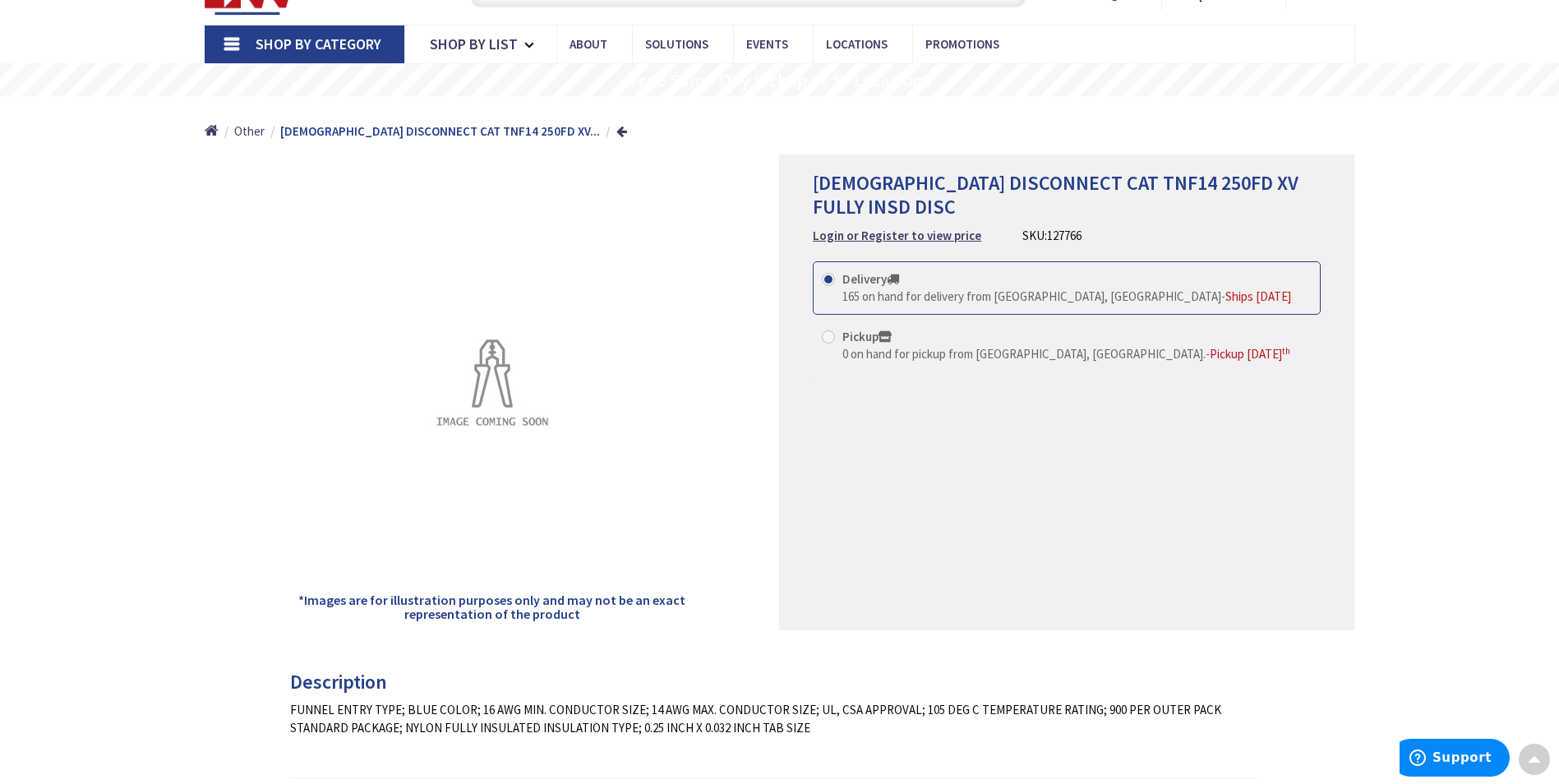
scroll to position [82, 0]
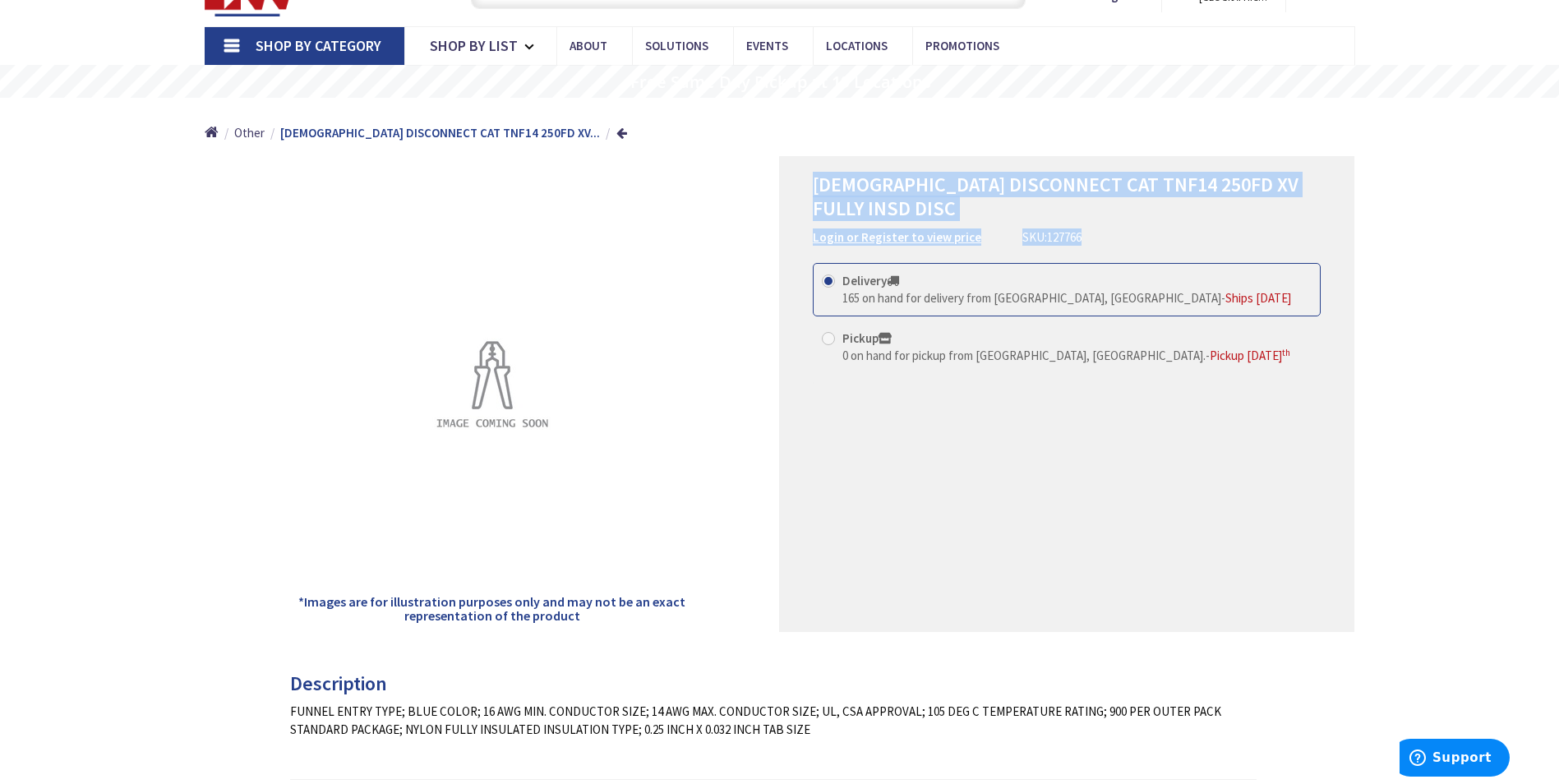
drag, startPoint x: 1126, startPoint y: 207, endPoint x: 817, endPoint y: 179, distance: 310.3
click at [817, 179] on div "[DEMOGRAPHIC_DATA] DISCONNECT CAT TNF14 250FD XV FULLY INSD DISC Login or Regis…" at bounding box center [1067, 209] width 508 height 73
copy div "[DEMOGRAPHIC_DATA] DISCONNECT CAT TNF14 250FD XV FULLY INSD DISC Login or Regis…"
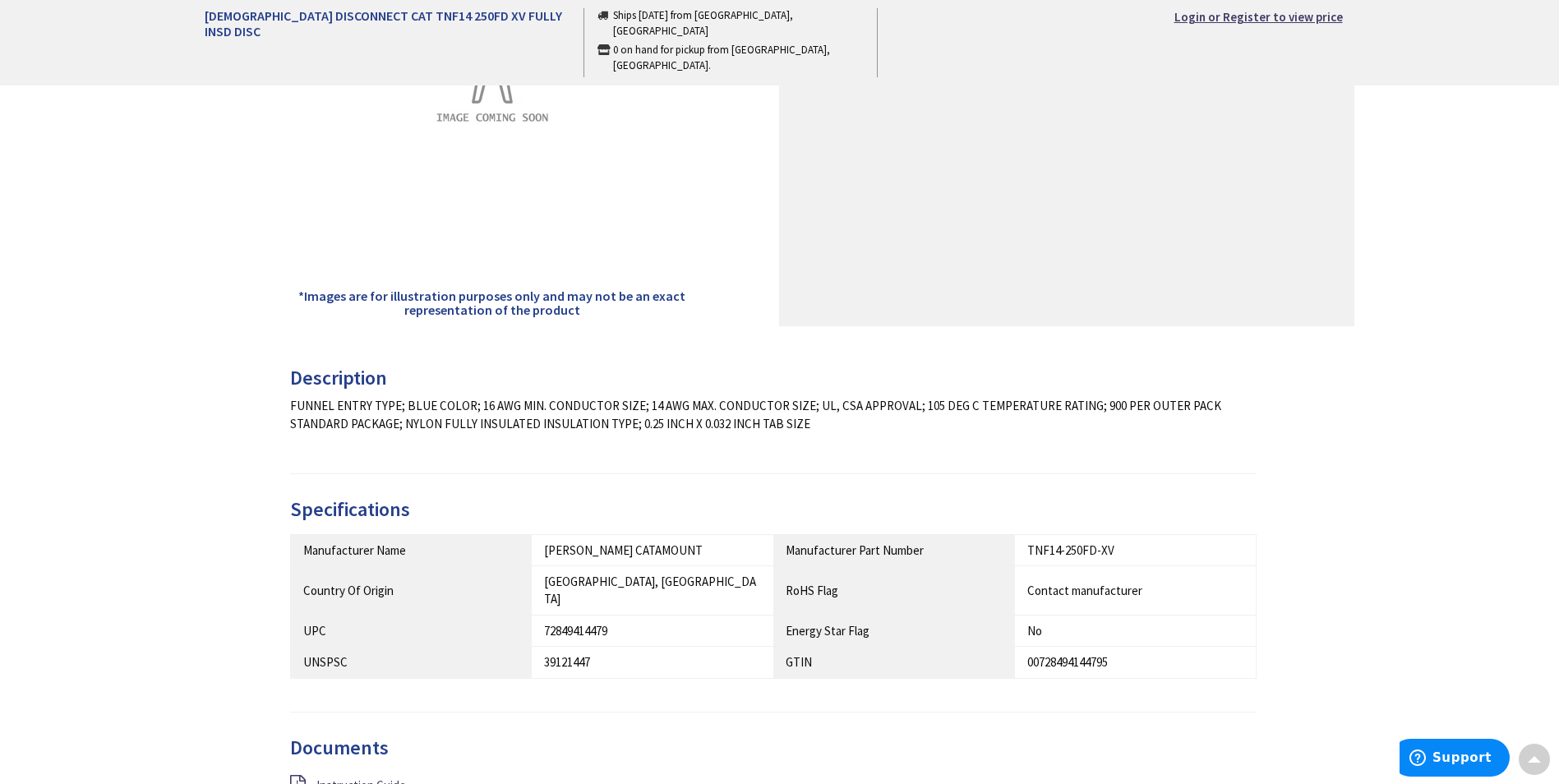
scroll to position [411, 0]
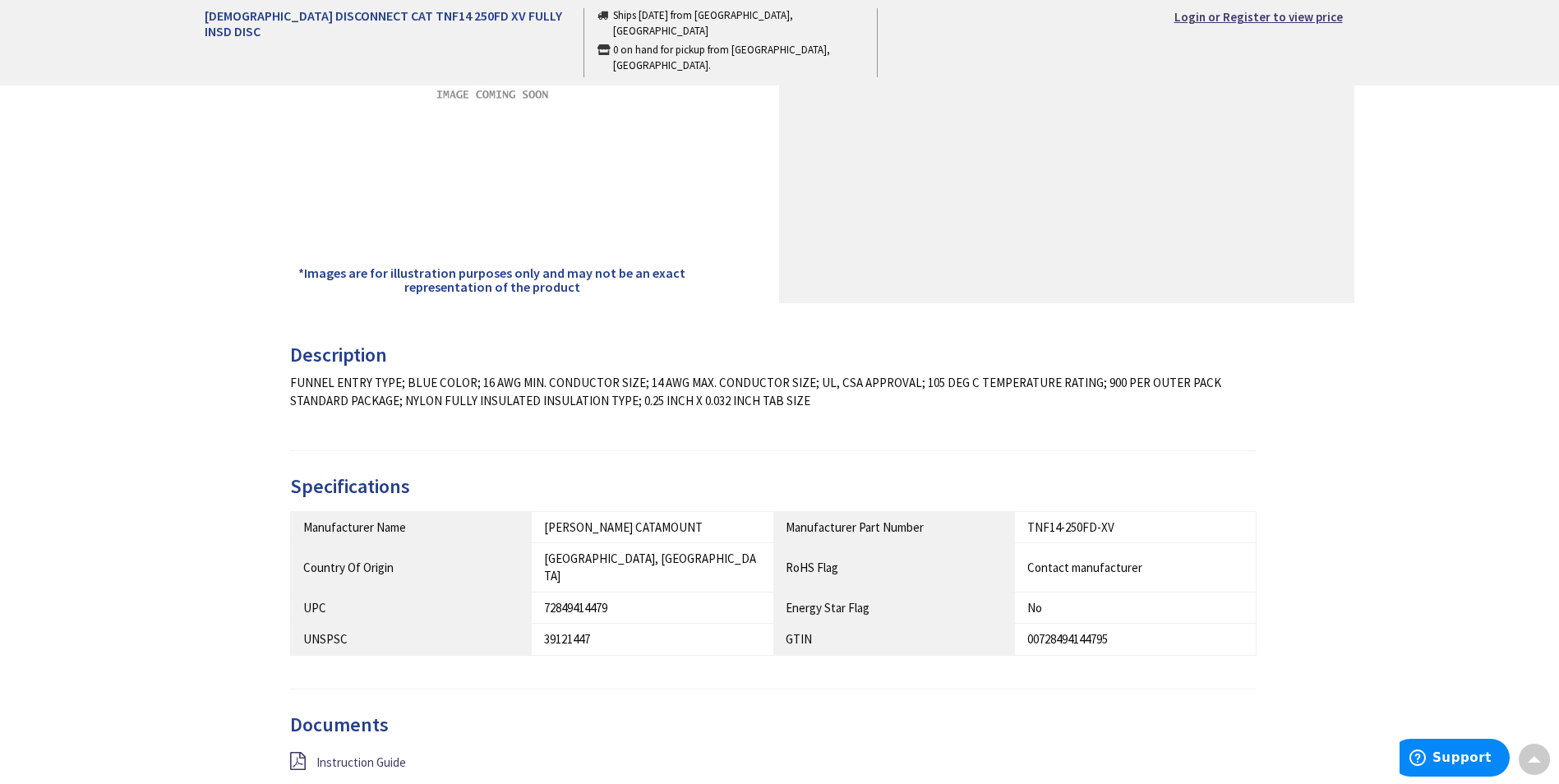
drag, startPoint x: 790, startPoint y: 416, endPoint x: 214, endPoint y: 383, distance: 576.9
click at [214, 383] on div "Description FUNNEL ENTRY TYPE; BLUE COLOR; 16 AWG MIN. CONDUCTOR SIZE; 14 AWG M…" at bounding box center [780, 591] width 1175 height 494
drag, startPoint x: 214, startPoint y: 383, endPoint x: 323, endPoint y: 374, distance: 109.4
copy div "FUNNEL ENTRY TYPE; BLUE COLOR; 16 AWG MIN. CONDUCTOR SIZE; 14 AWG MAX. CONDUCTO…"
